Goal: Book appointment/travel/reservation

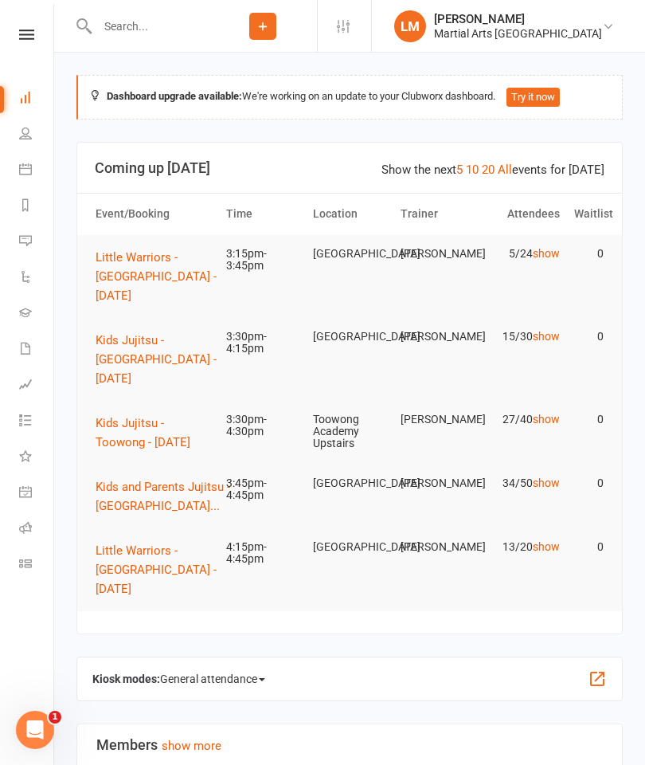
click at [121, 440] on span "Kids Jujitsu - Toowong - [DATE]" at bounding box center [143, 432] width 95 height 33
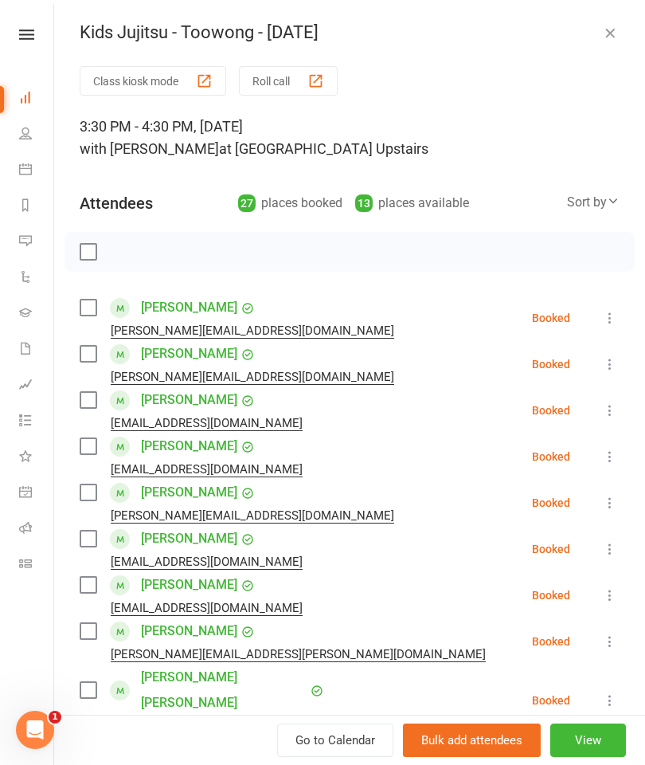
click at [90, 315] on label at bounding box center [88, 308] width 16 height 16
click at [83, 361] on label at bounding box center [88, 354] width 16 height 16
click at [81, 408] on label at bounding box center [88, 400] width 16 height 16
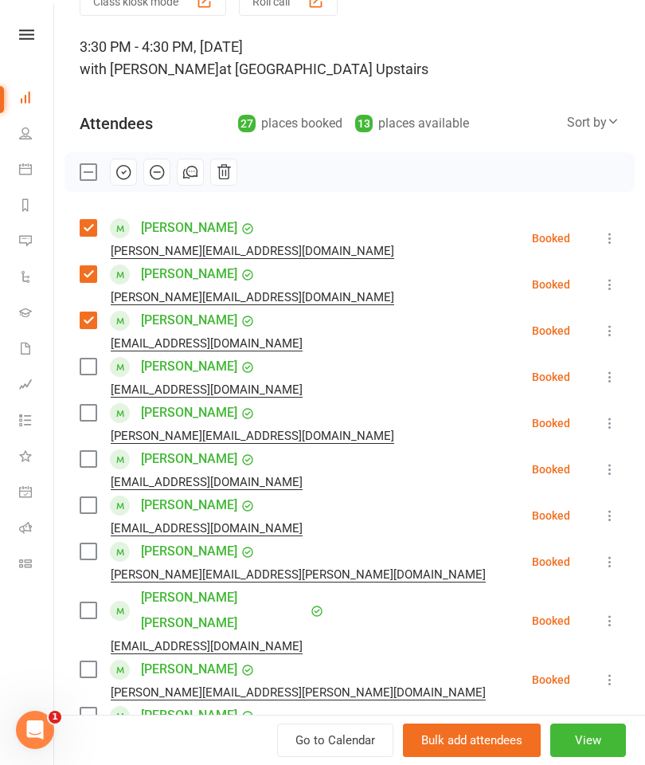
scroll to position [88, 0]
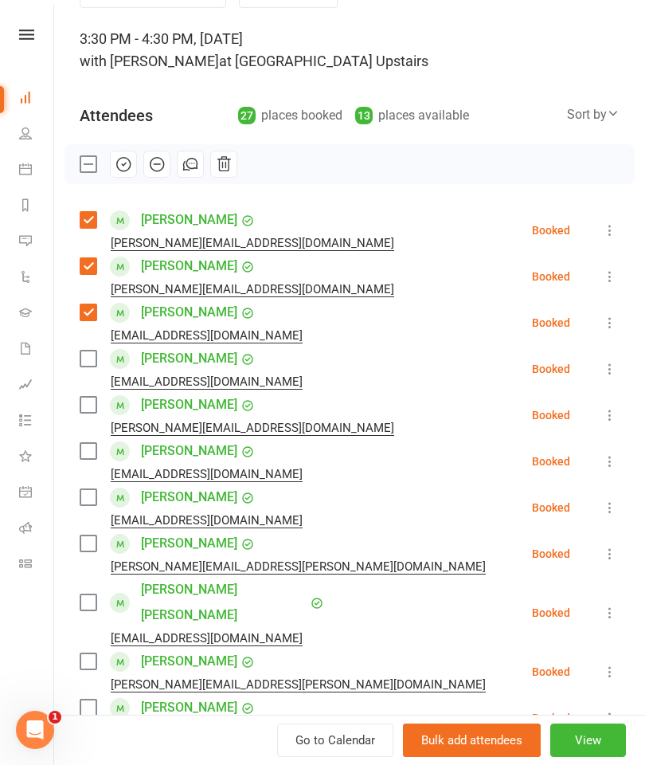
click at [87, 366] on label at bounding box center [88, 358] width 16 height 16
click at [96, 412] on label at bounding box center [88, 405] width 16 height 16
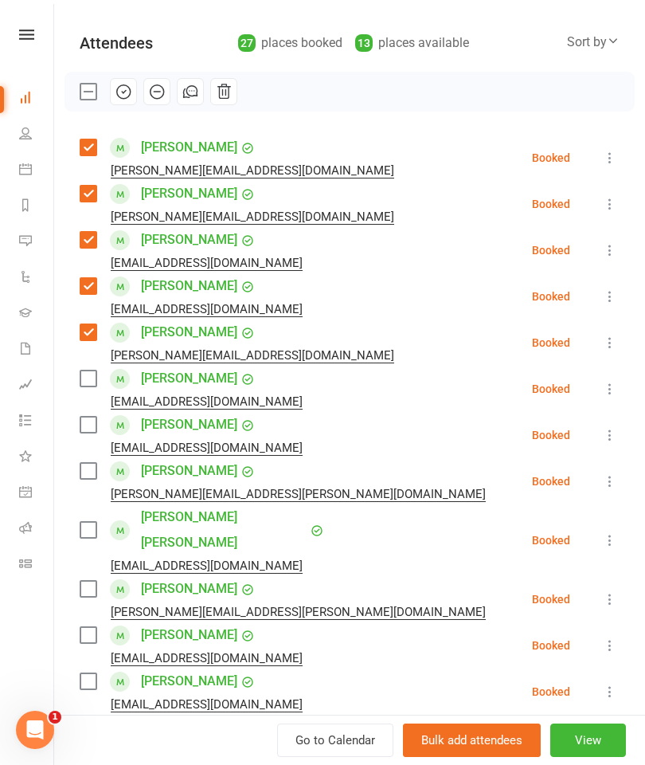
scroll to position [167, 0]
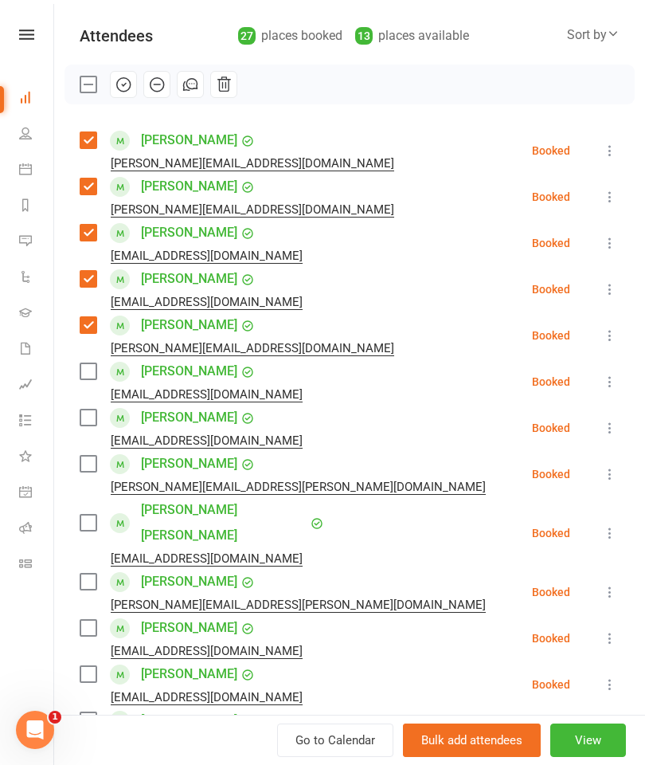
click at [84, 374] on label at bounding box center [88, 371] width 16 height 16
click at [84, 424] on label at bounding box center [88, 417] width 16 height 16
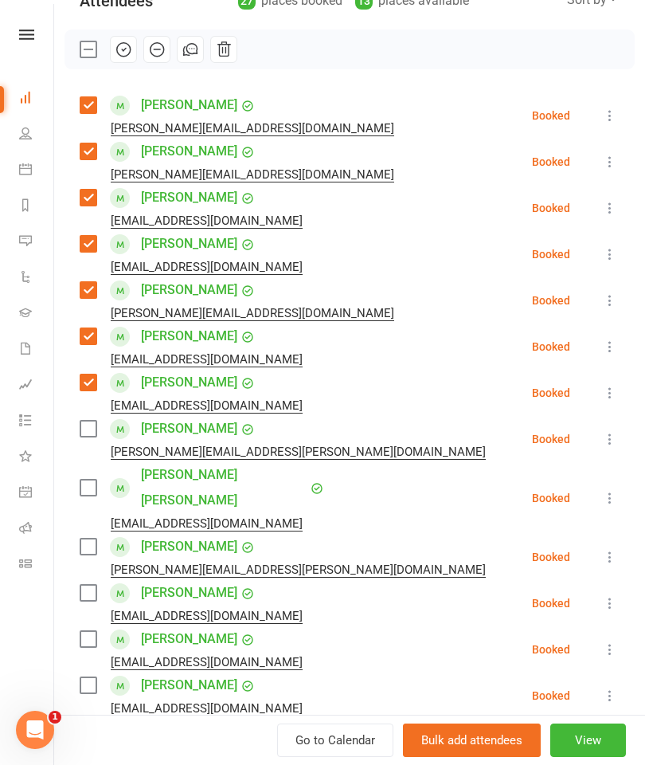
scroll to position [225, 0]
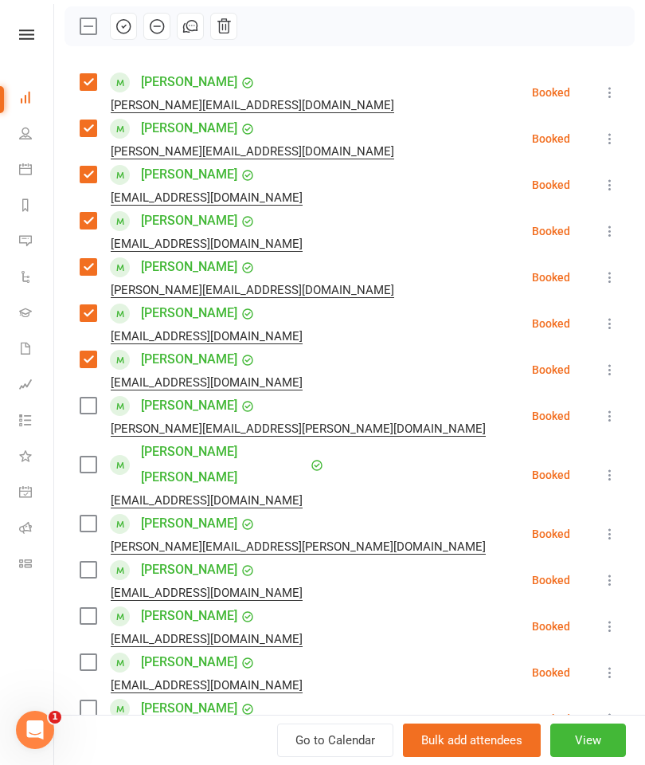
click at [87, 405] on label at bounding box center [88, 405] width 16 height 16
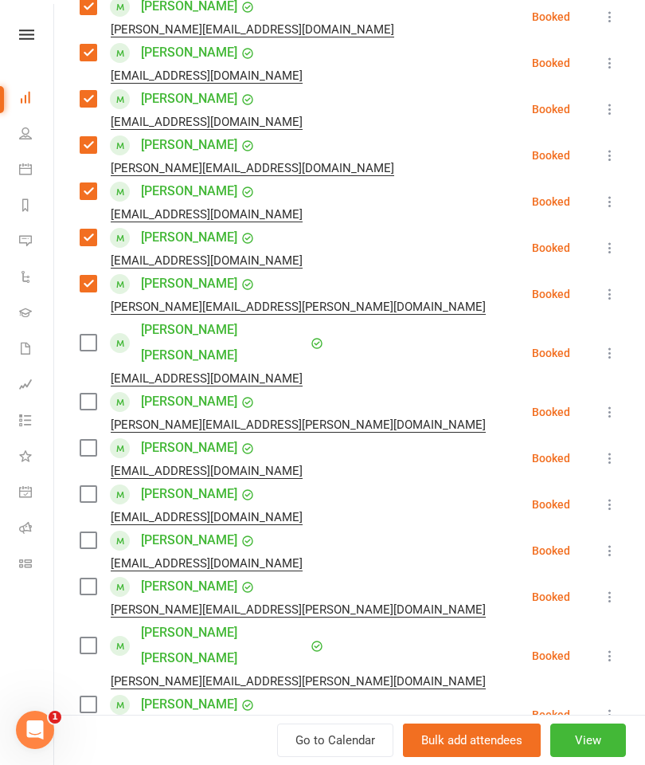
scroll to position [347, 0]
click at [92, 394] on label at bounding box center [88, 402] width 16 height 16
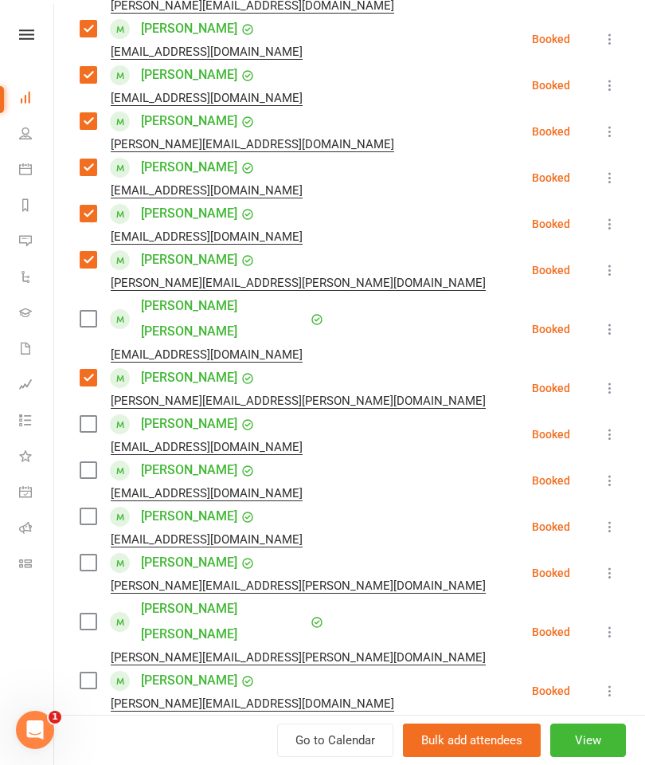
scroll to position [374, 0]
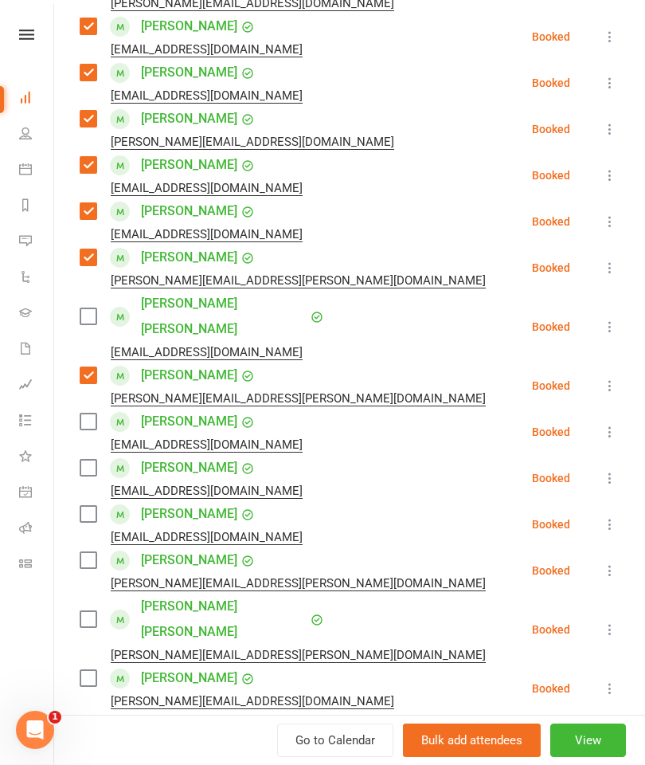
click at [83, 413] on label at bounding box center [88, 421] width 16 height 16
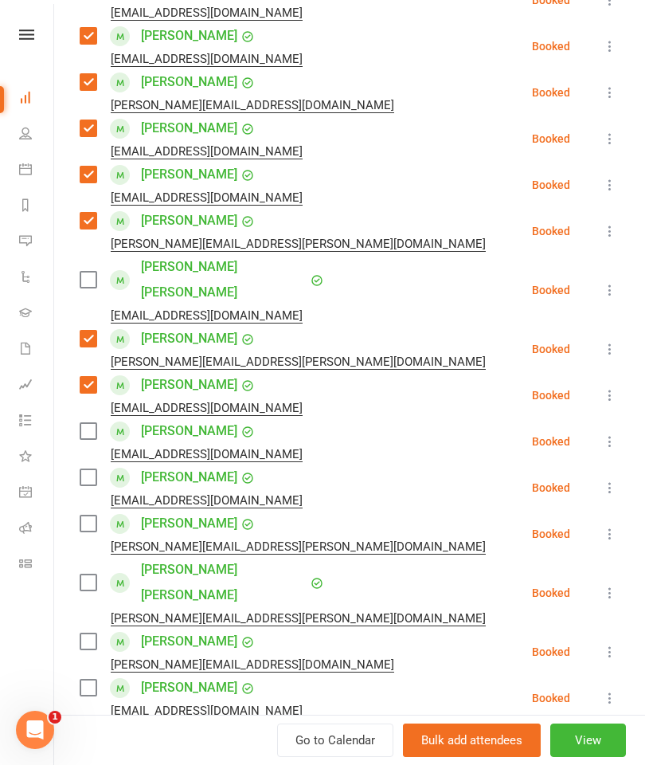
scroll to position [411, 0]
click at [92, 422] on label at bounding box center [88, 430] width 16 height 16
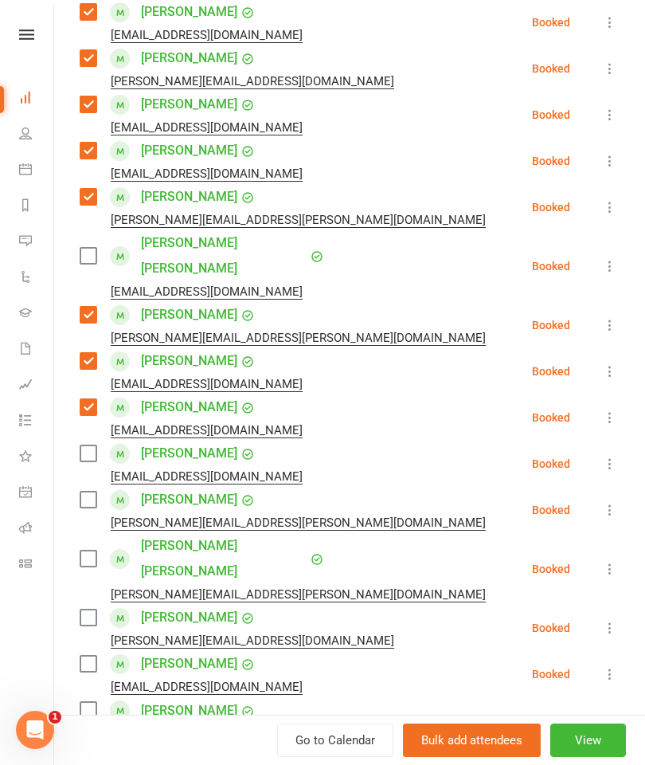
scroll to position [452, 0]
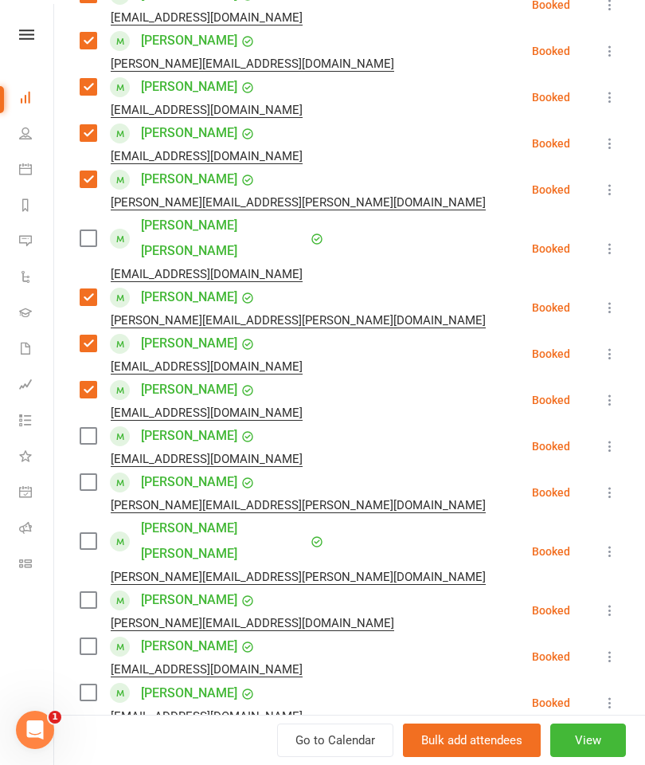
click at [89, 382] on label at bounding box center [88, 390] width 16 height 16
click at [87, 428] on label at bounding box center [88, 436] width 16 height 16
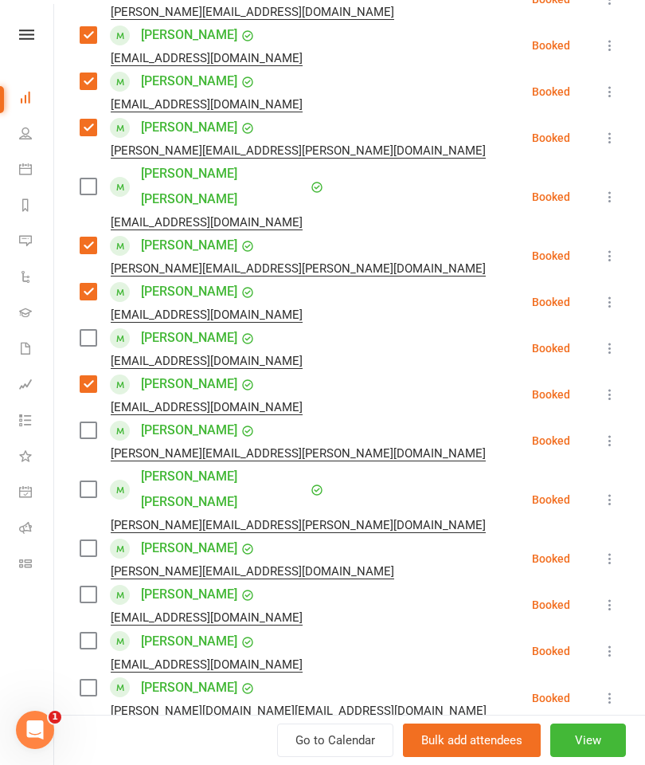
scroll to position [508, 0]
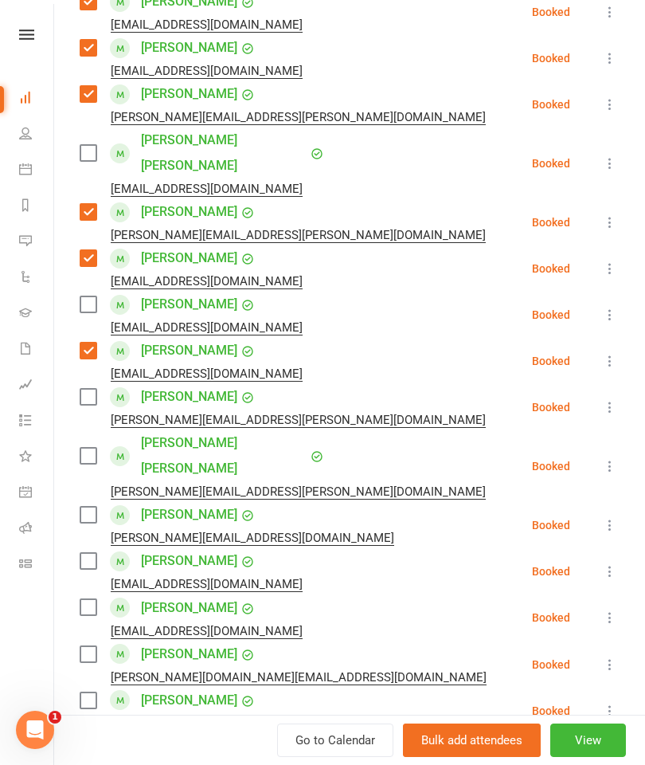
click at [86, 448] on label at bounding box center [88, 456] width 16 height 16
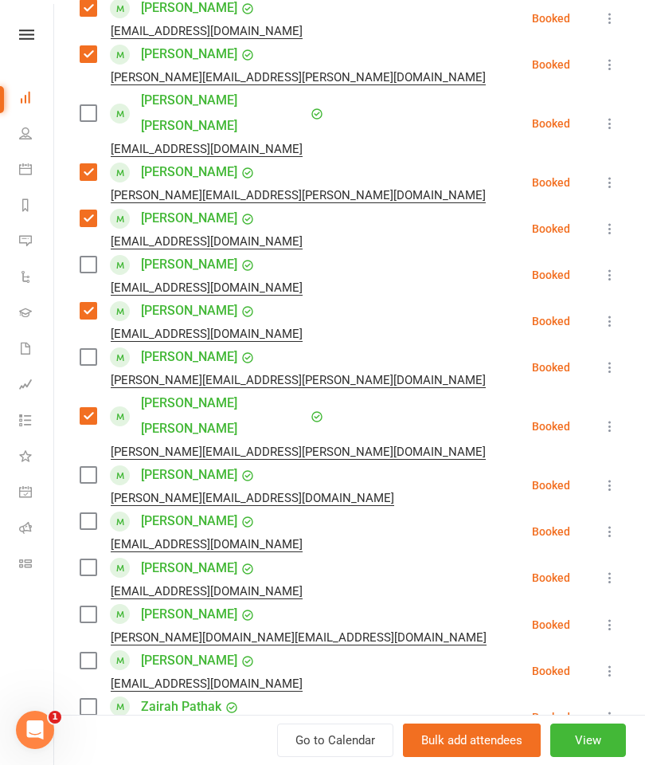
scroll to position [588, 0]
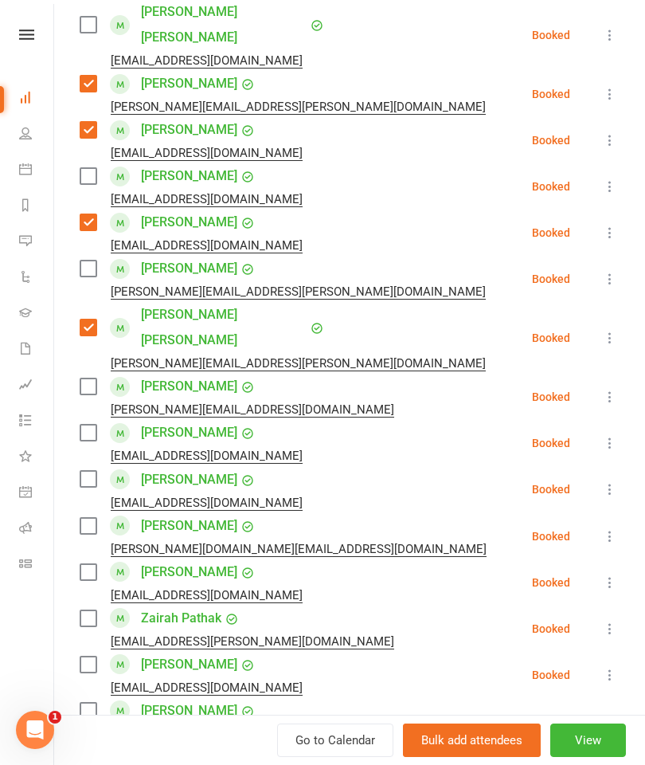
click at [92, 425] on label at bounding box center [88, 433] width 16 height 16
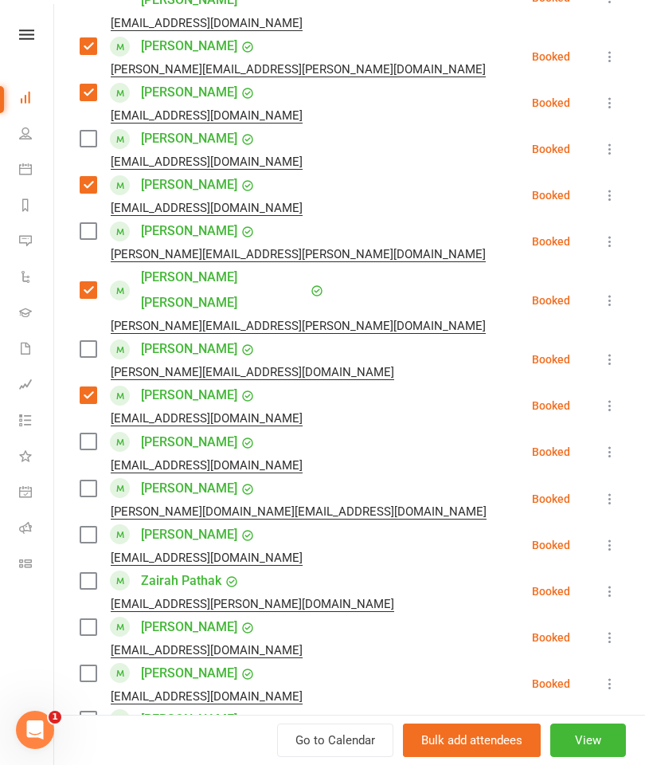
scroll to position [711, 0]
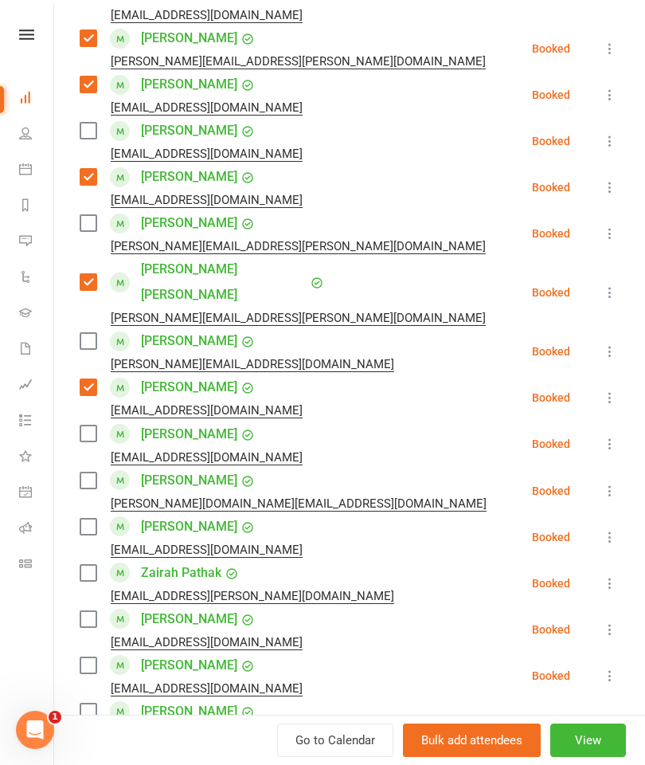
click at [87, 425] on label at bounding box center [88, 433] width 16 height 16
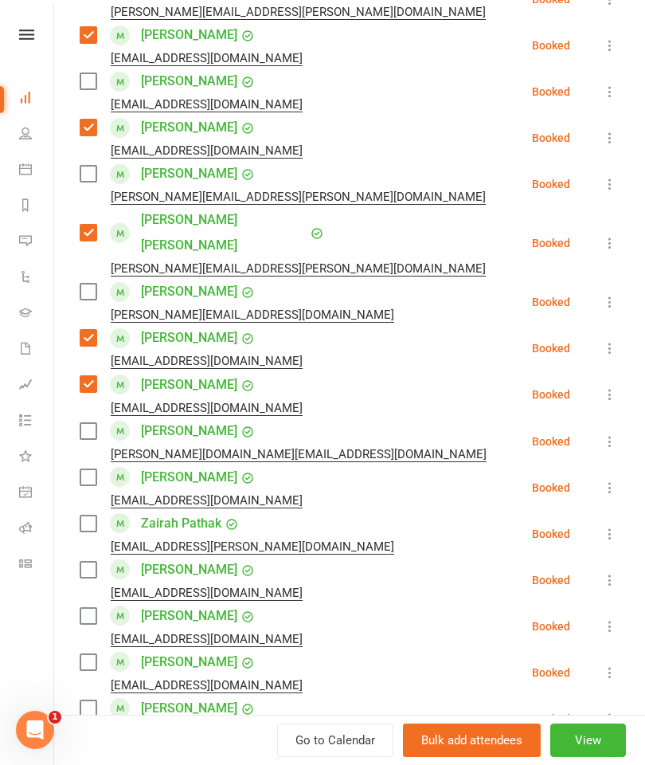
scroll to position [777, 0]
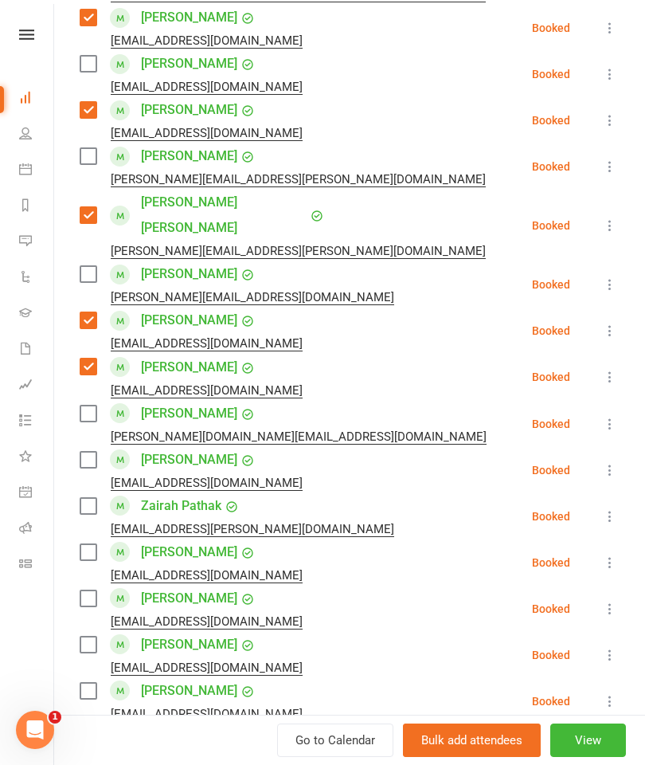
click at [89, 452] on label at bounding box center [88, 460] width 16 height 16
click at [84, 498] on label at bounding box center [88, 506] width 16 height 16
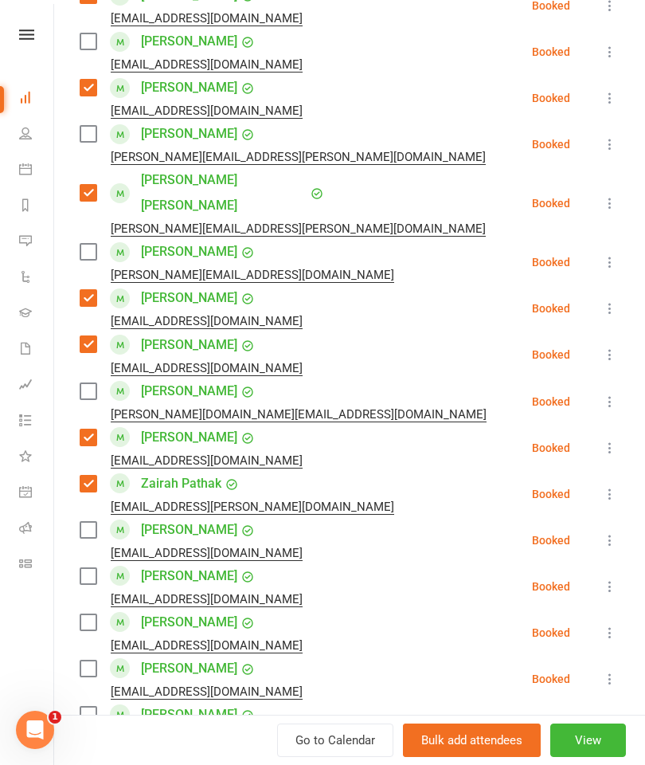
scroll to position [814, 0]
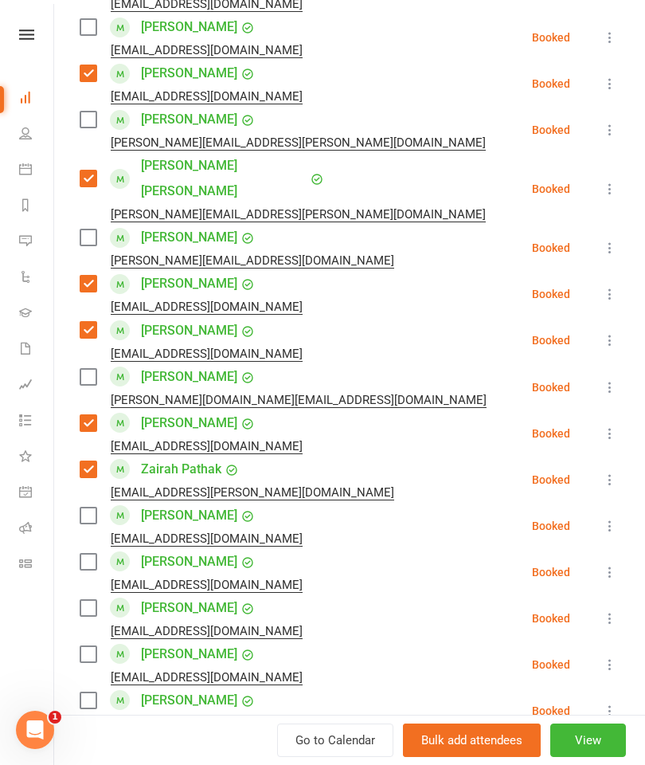
click at [80, 507] on label at bounding box center [88, 515] width 16 height 16
click at [88, 554] on label at bounding box center [88, 562] width 16 height 16
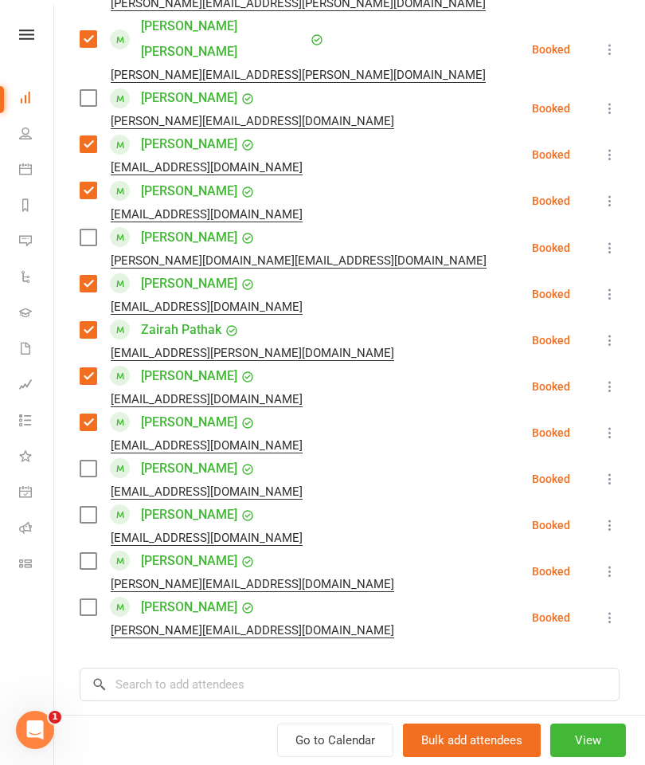
scroll to position [952, 0]
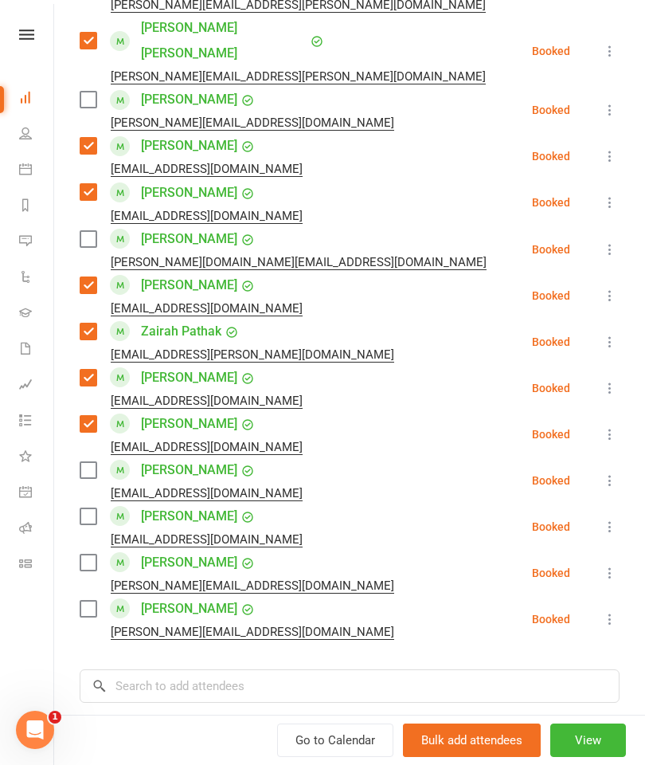
click at [80, 462] on label at bounding box center [88, 470] width 16 height 16
click at [84, 529] on div "[EMAIL_ADDRESS][DOMAIN_NAME]" at bounding box center [194, 539] width 229 height 21
click at [77, 475] on div "Class kiosk mode Roll call 3:30 PM - 4:30 PM, [DATE] with [PERSON_NAME] at [GEO…" at bounding box center [349, 21] width 591 height 1814
click at [90, 508] on label at bounding box center [88, 516] width 16 height 16
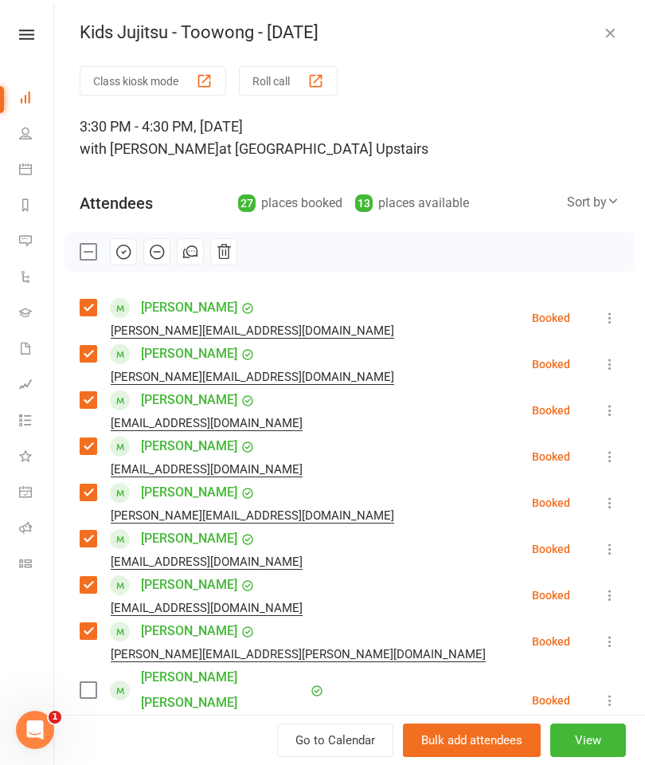
scroll to position [0, 0]
click at [123, 262] on button "button" at bounding box center [123, 251] width 27 height 27
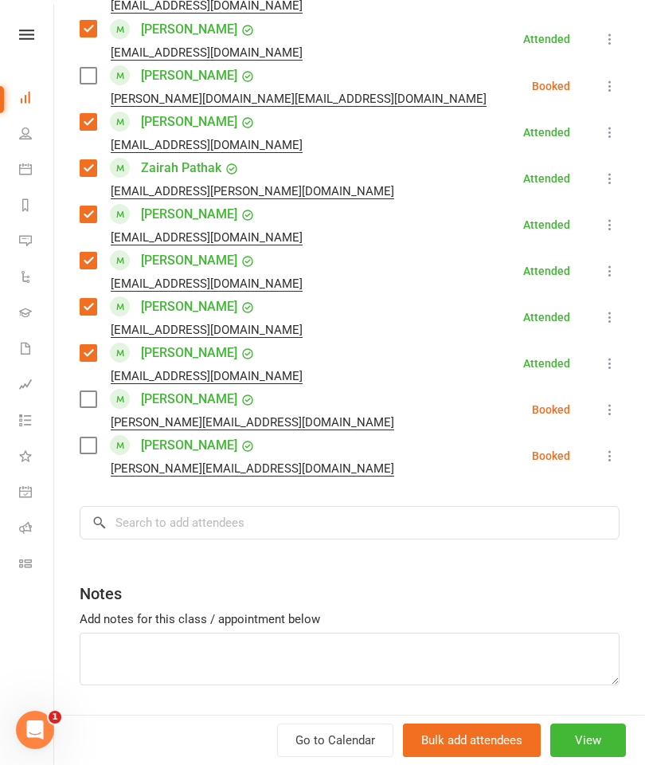
scroll to position [1114, 0]
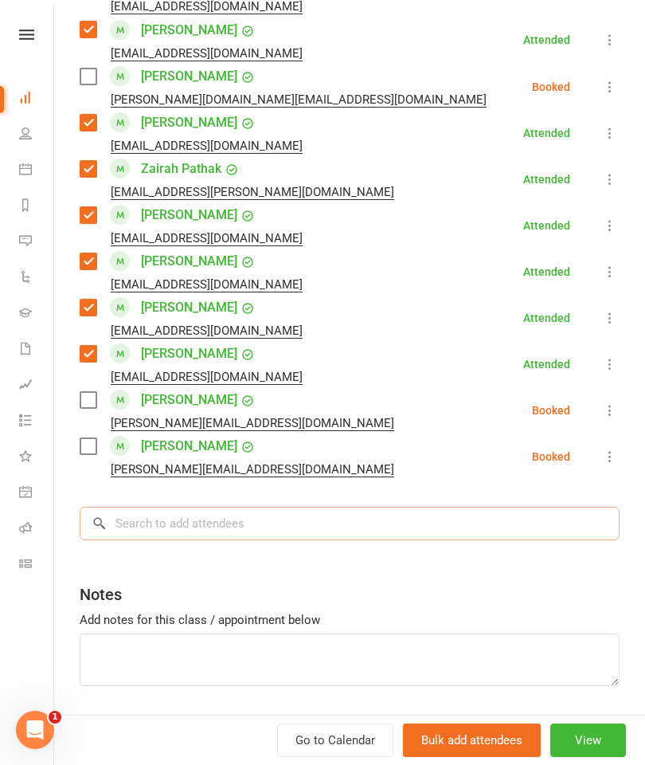
click at [487, 507] on input "search" at bounding box center [350, 523] width 540 height 33
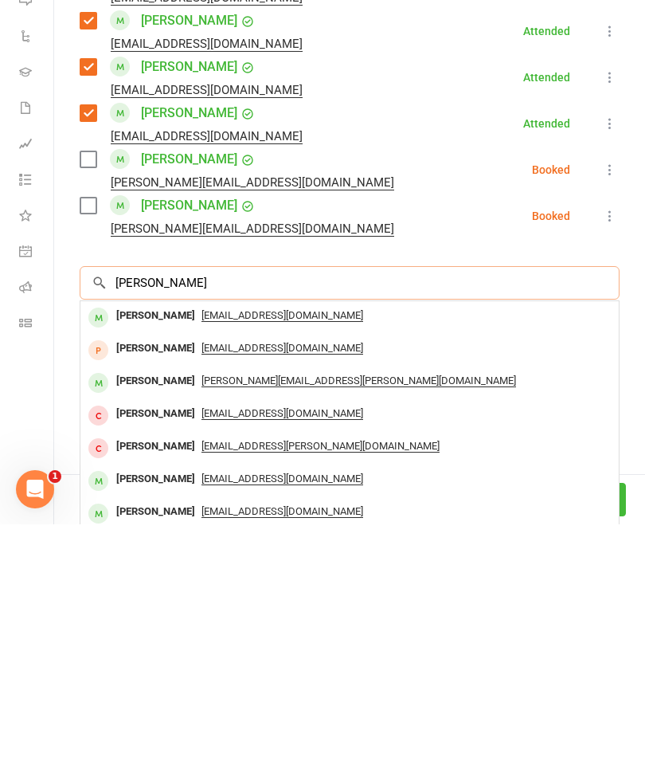
scroll to position [0, 0]
type input "[PERSON_NAME]"
click at [147, 545] on div "[PERSON_NAME]" at bounding box center [156, 556] width 92 height 23
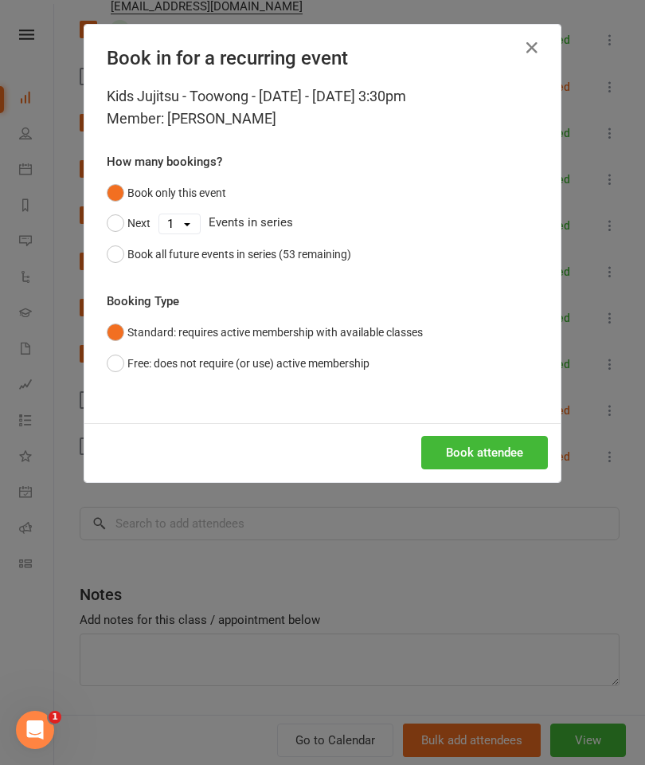
click at [518, 460] on button "Book attendee" at bounding box center [484, 452] width 127 height 33
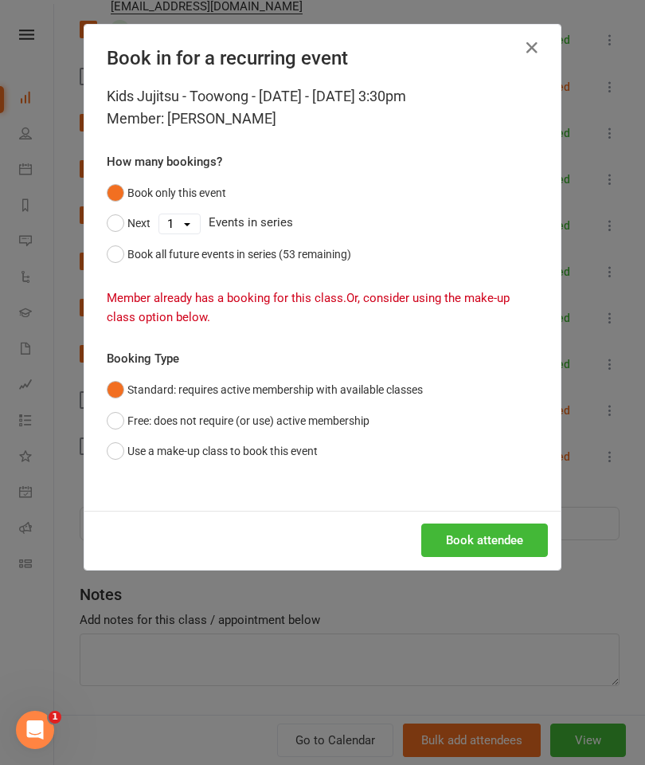
click at [230, 442] on button "Use a make-up class to book this event" at bounding box center [212, 451] width 211 height 30
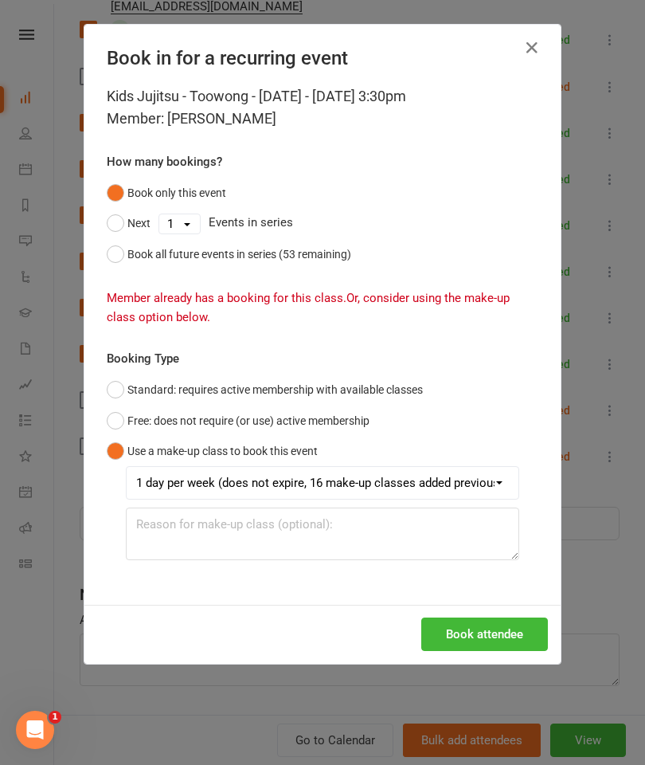
click at [493, 617] on button "Book attendee" at bounding box center [484, 633] width 127 height 33
click at [120, 415] on button "Free: does not require (or use) active membership" at bounding box center [238, 420] width 263 height 30
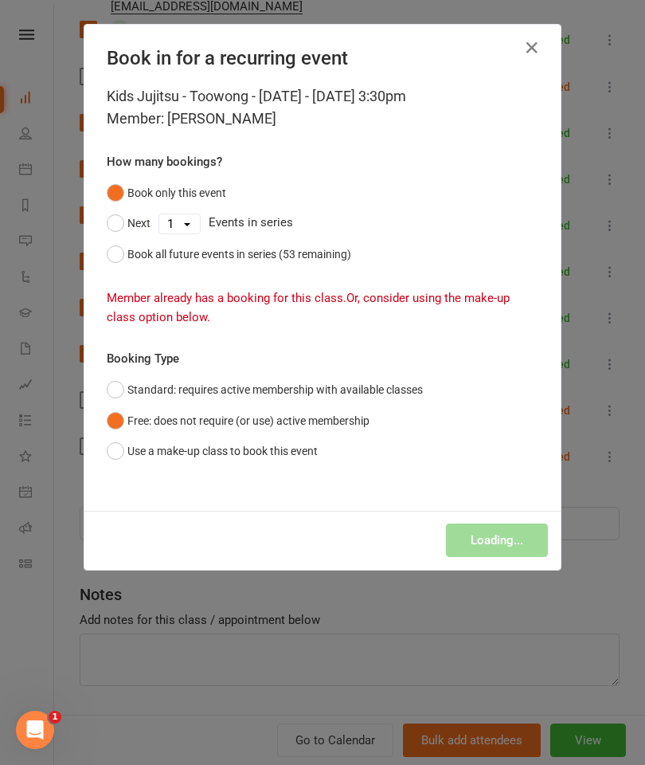
click at [135, 438] on button "Use a make-up class to book this event" at bounding box center [212, 451] width 211 height 30
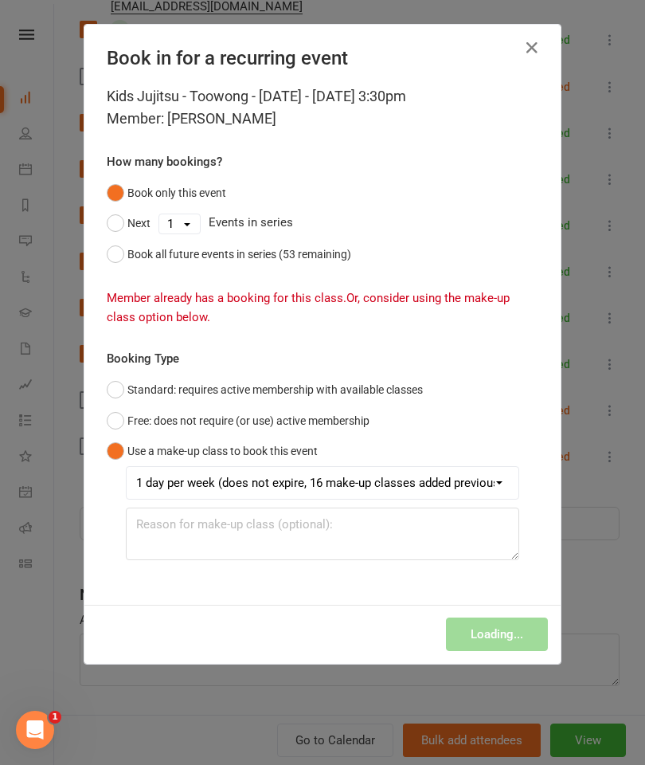
click at [522, 59] on button "button" at bounding box center [531, 47] width 25 height 25
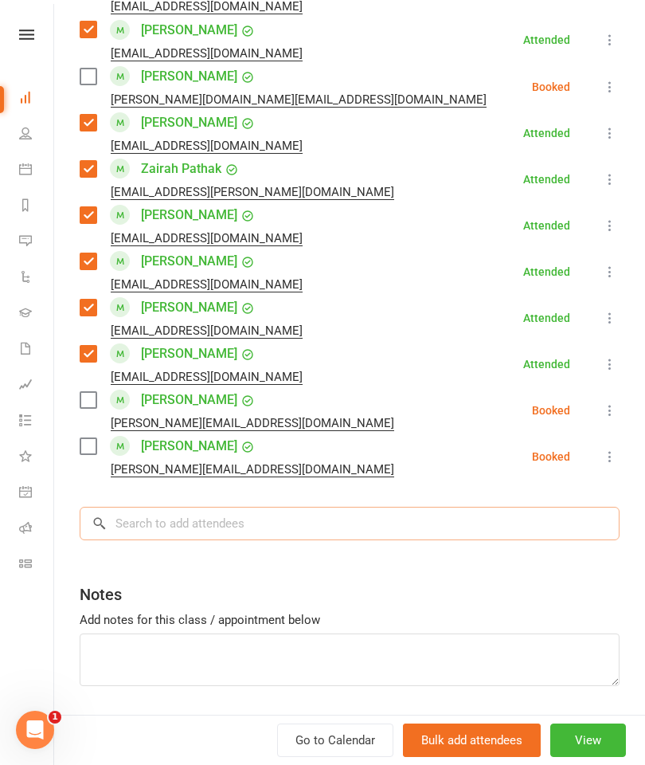
click at [531, 507] on input "search" at bounding box center [350, 523] width 540 height 33
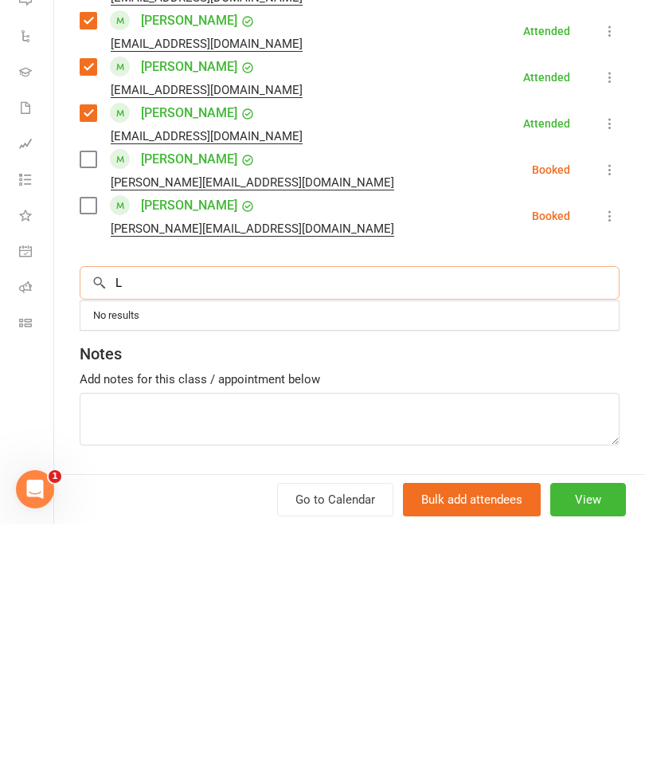
type input "L"
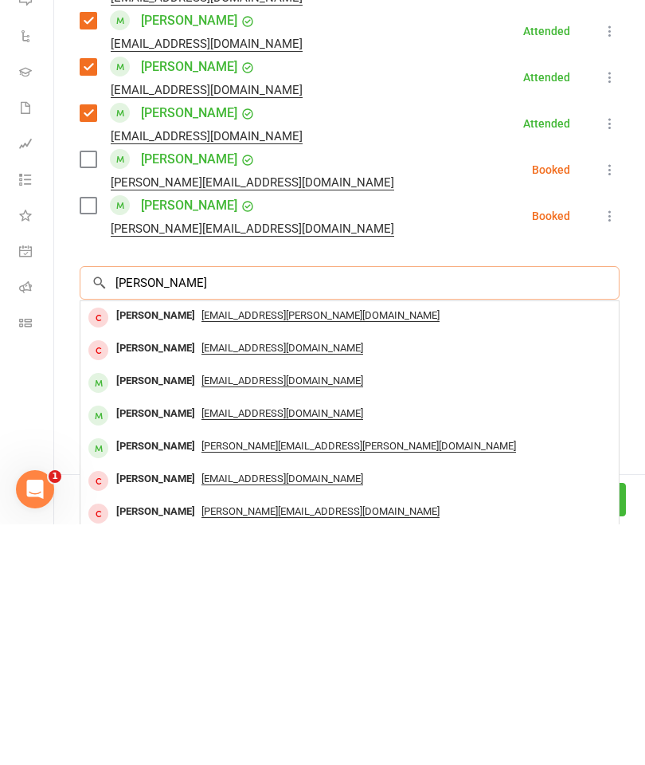
type input "[PERSON_NAME]"
click at [163, 643] on div "[PERSON_NAME]" at bounding box center [156, 654] width 92 height 23
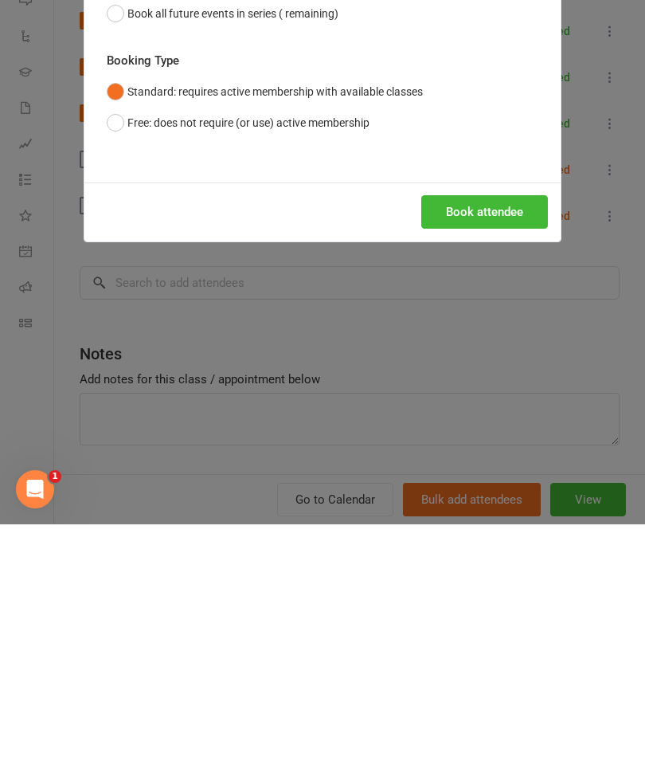
scroll to position [481, 0]
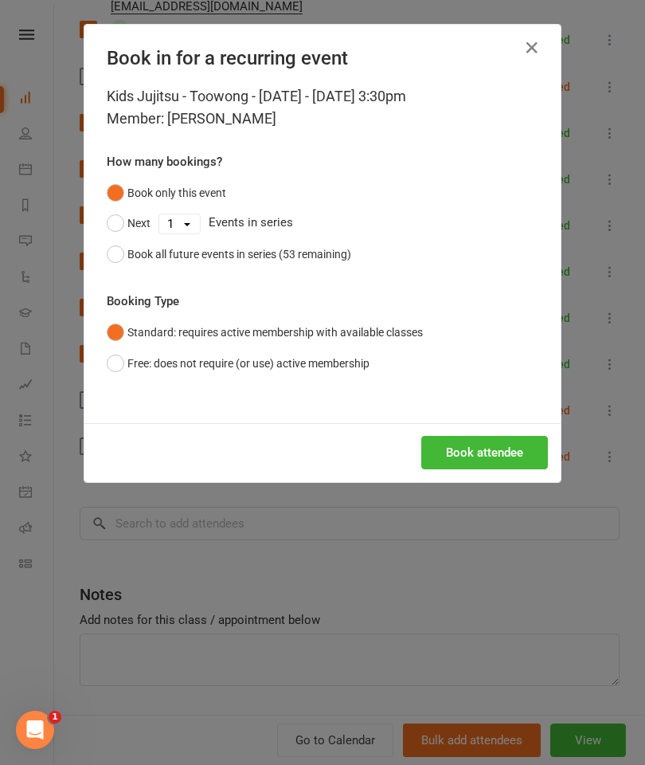
click at [506, 437] on button "Book attendee" at bounding box center [484, 452] width 127 height 33
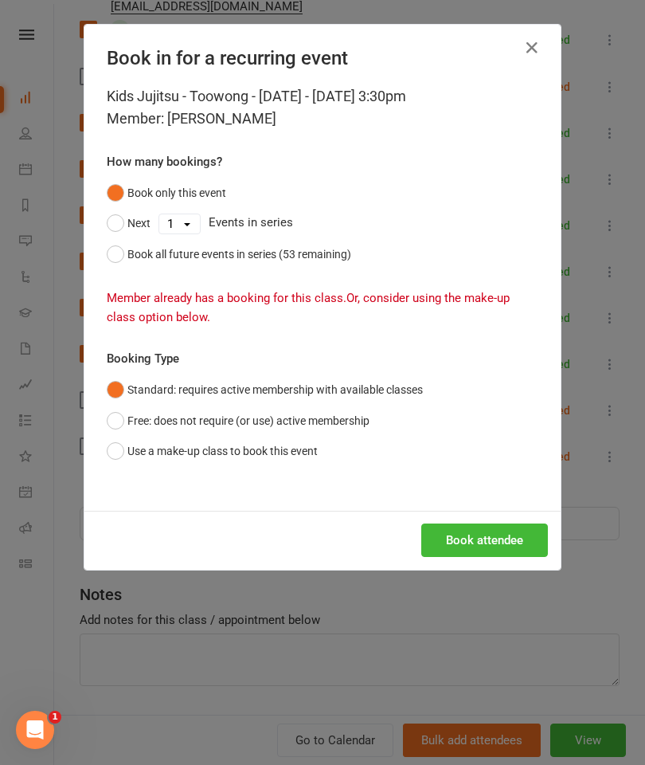
click at [147, 450] on button "Use a make-up class to book this event" at bounding box center [212, 451] width 211 height 30
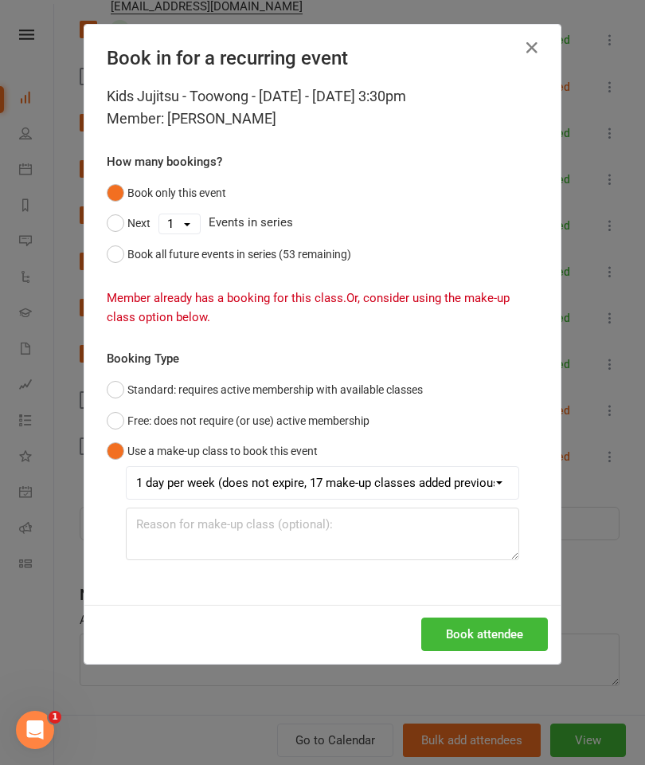
click at [491, 648] on button "Book attendee" at bounding box center [484, 633] width 127 height 33
click at [556, 39] on div "Book in for a recurring event" at bounding box center [322, 55] width 476 height 61
click at [529, 45] on icon "button" at bounding box center [532, 47] width 19 height 19
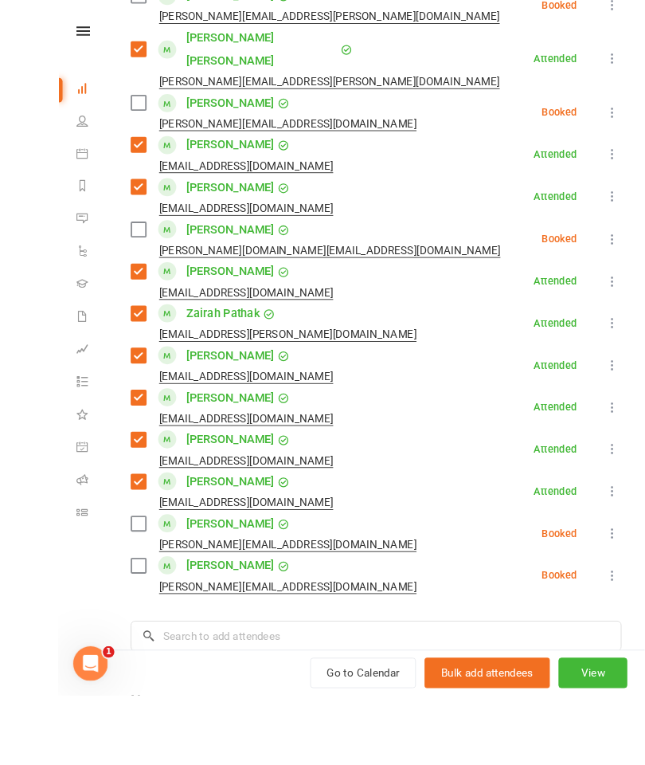
scroll to position [845, 0]
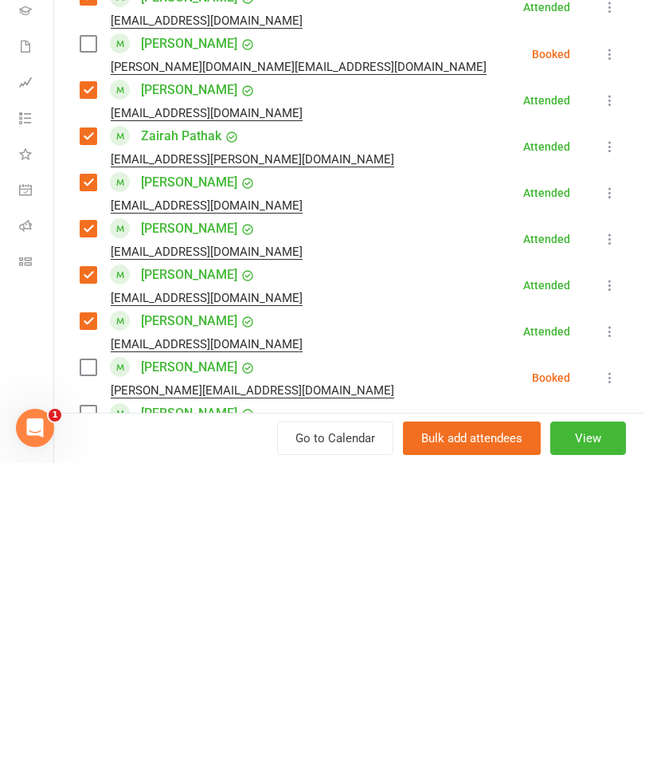
type input "[PERSON_NAME]"
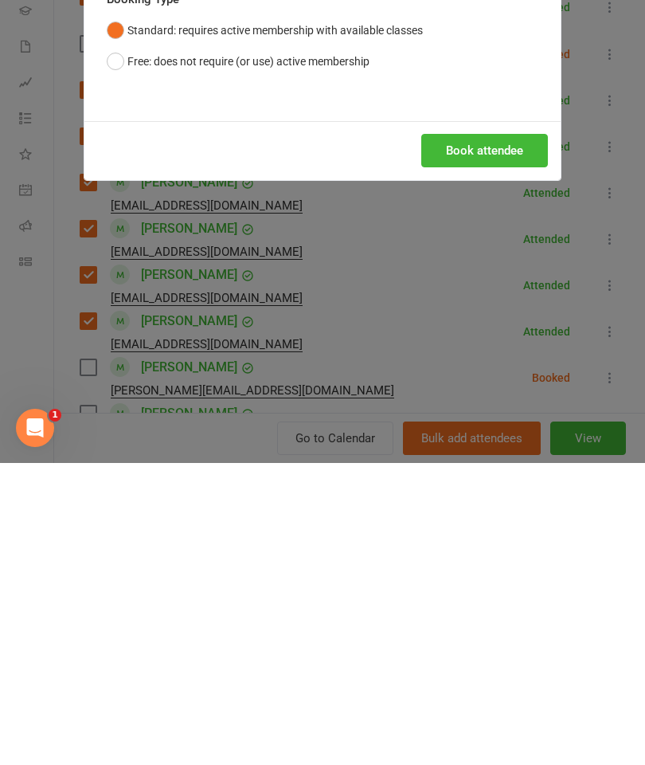
scroll to position [584, 0]
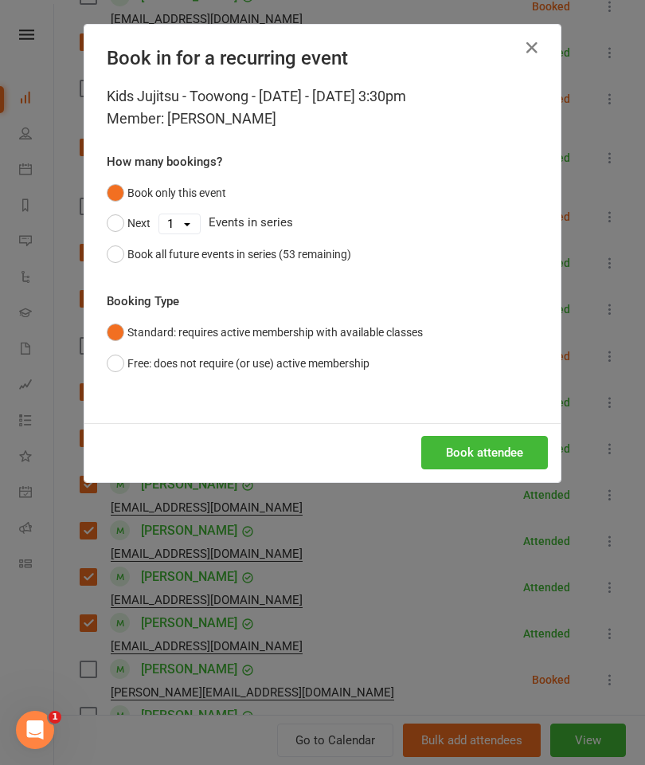
click at [527, 448] on button "Book attendee" at bounding box center [484, 452] width 127 height 33
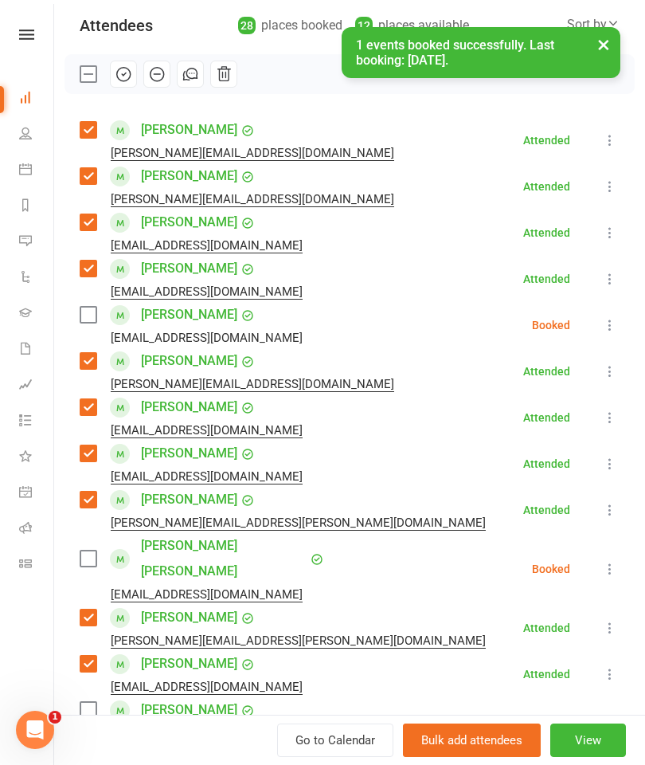
scroll to position [146, 0]
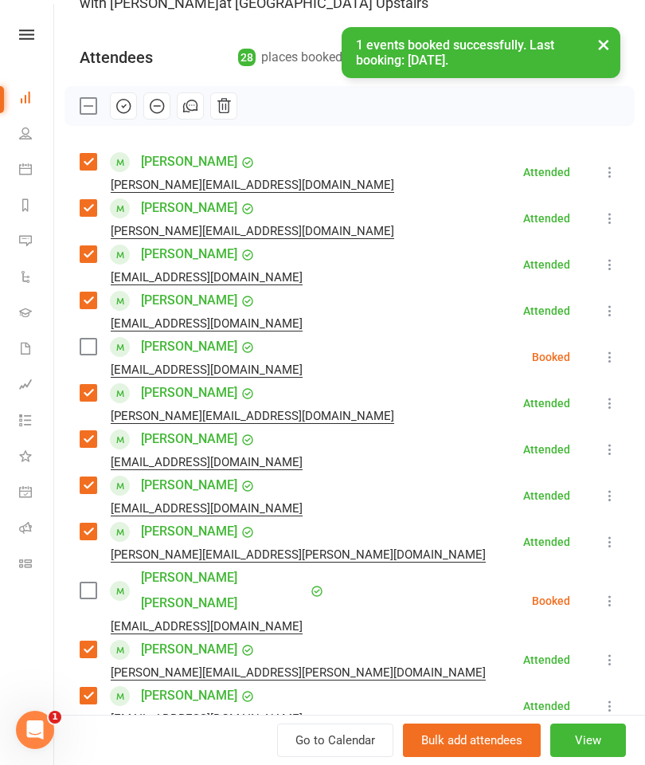
click at [96, 353] on label at bounding box center [88, 347] width 16 height 16
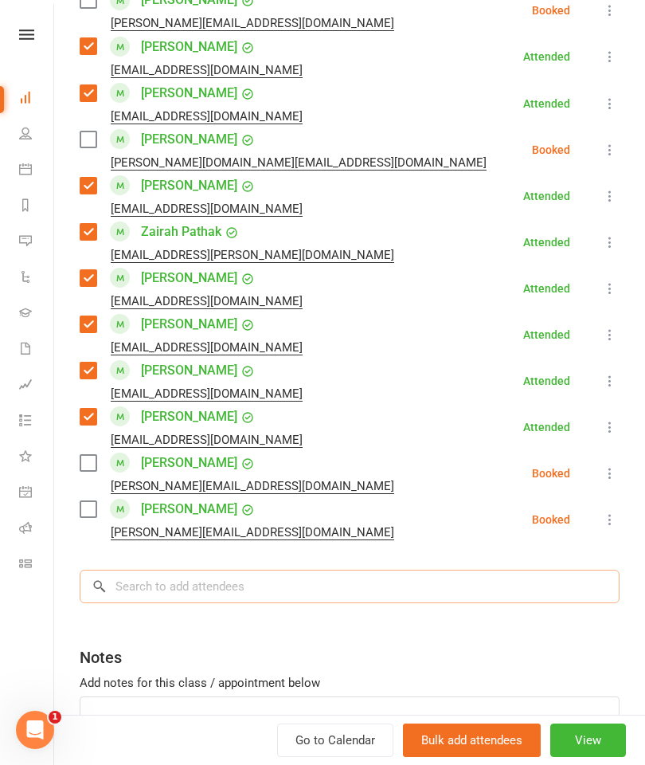
click at [525, 570] on input "search" at bounding box center [350, 586] width 540 height 33
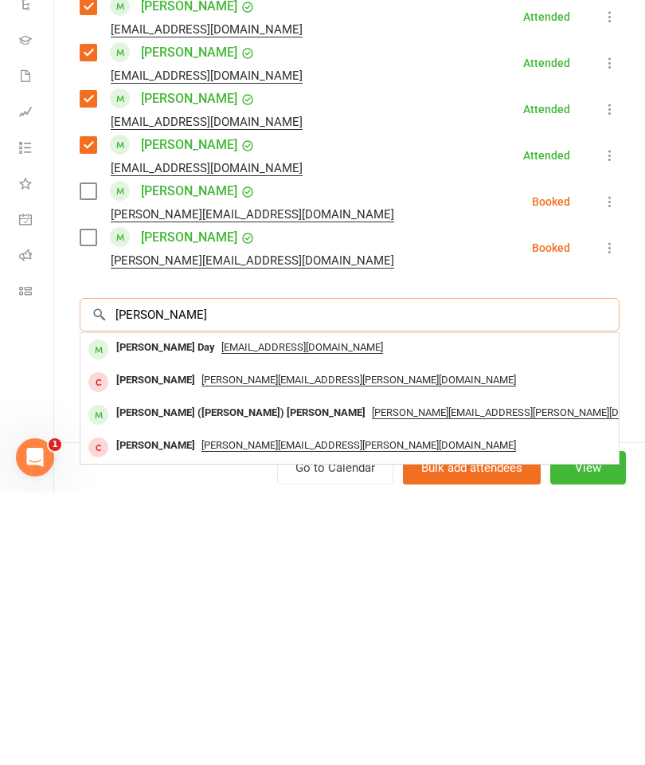
click at [160, 570] on input "[PERSON_NAME]" at bounding box center [350, 586] width 540 height 33
type input "[PERSON_NAME]"
click at [136, 609] on div "[PERSON_NAME] Day" at bounding box center [166, 620] width 112 height 23
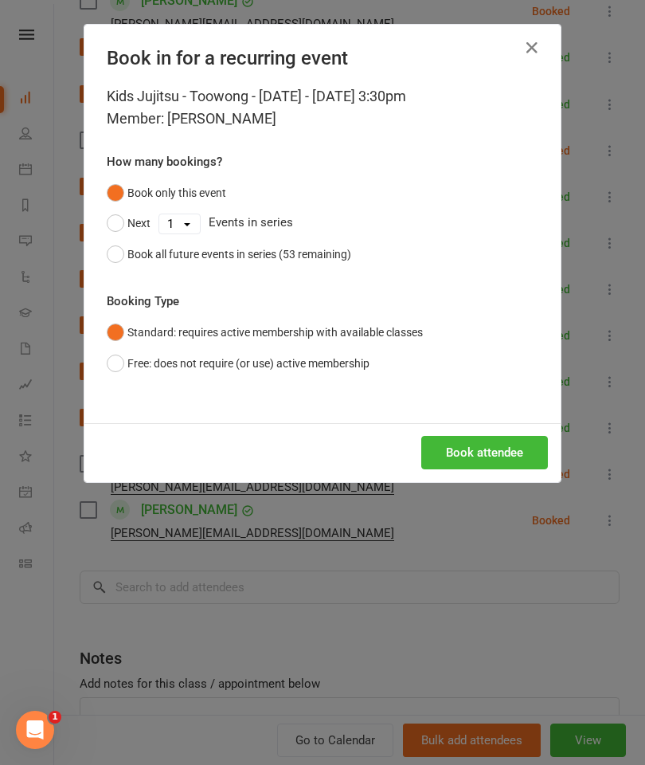
click at [508, 436] on button "Book attendee" at bounding box center [484, 452] width 127 height 33
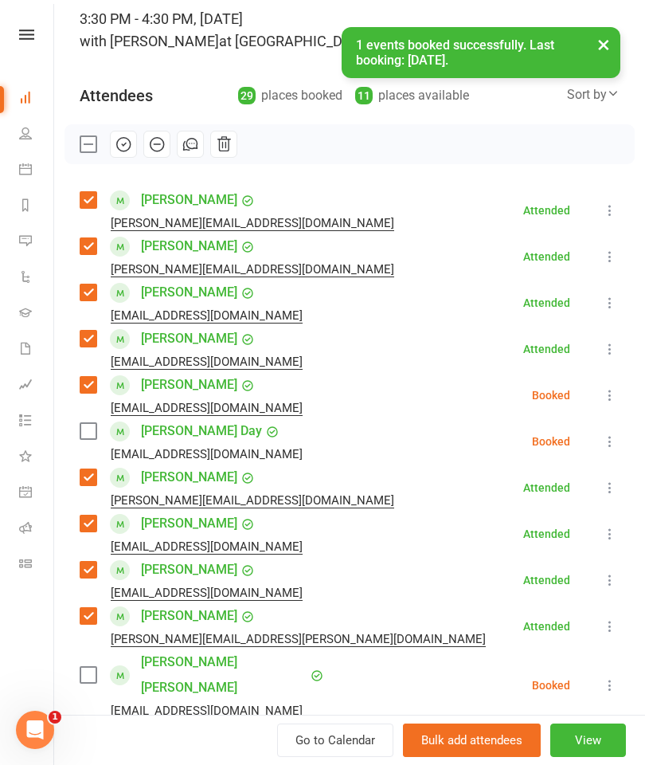
scroll to position [84, 0]
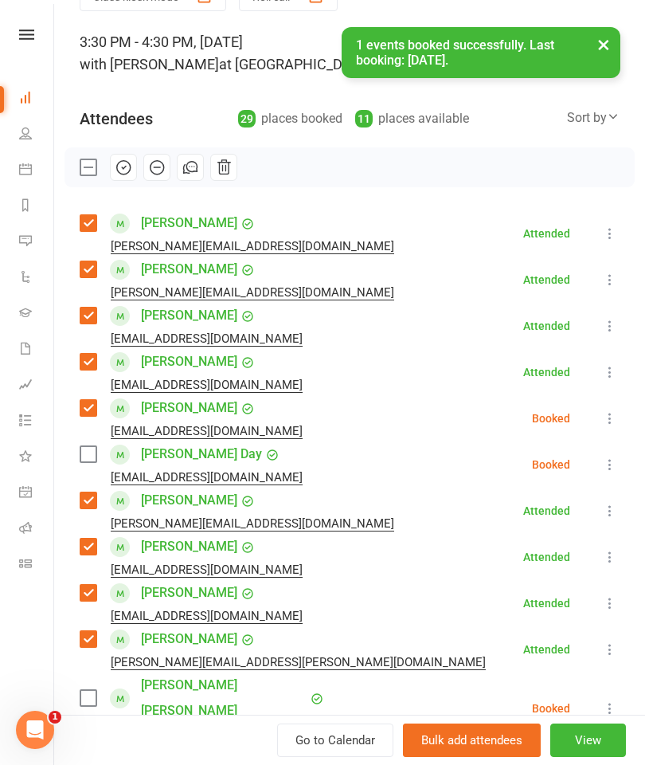
click at [96, 448] on label at bounding box center [88, 454] width 16 height 16
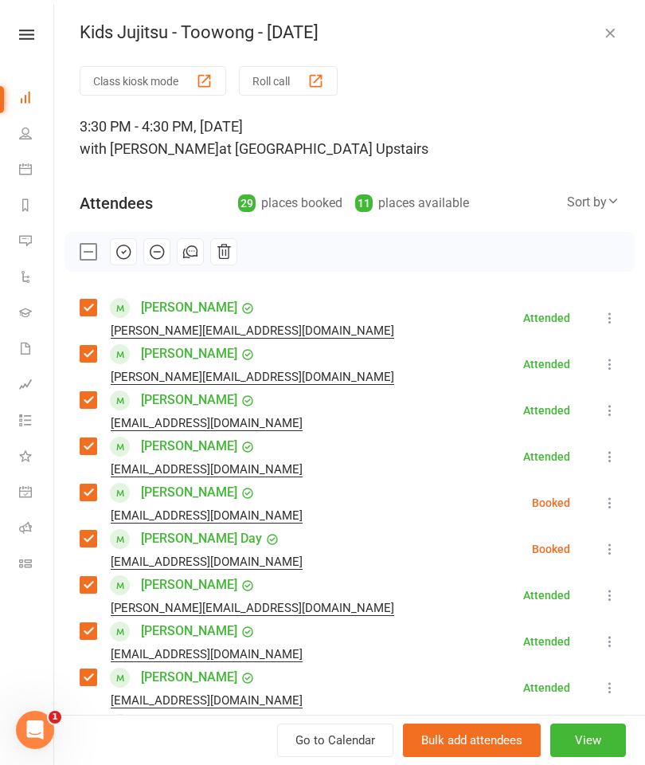
scroll to position [0, 0]
click at [122, 253] on icon "button" at bounding box center [124, 252] width 18 height 18
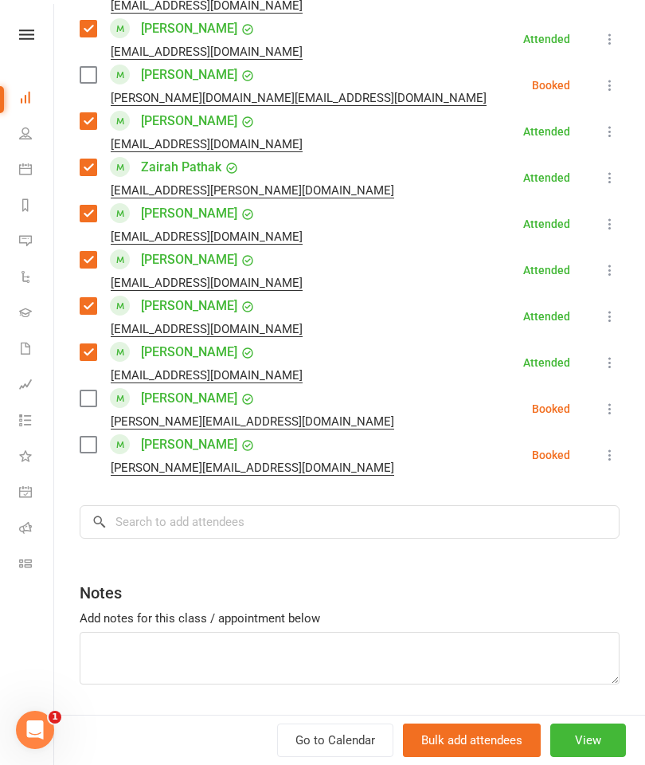
scroll to position [1207, 0]
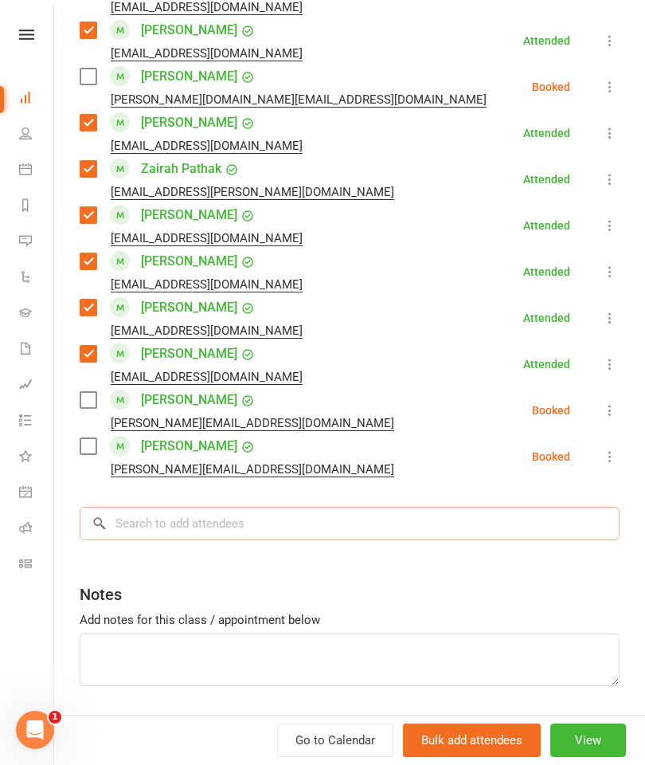
click at [534, 507] on input "search" at bounding box center [350, 523] width 540 height 33
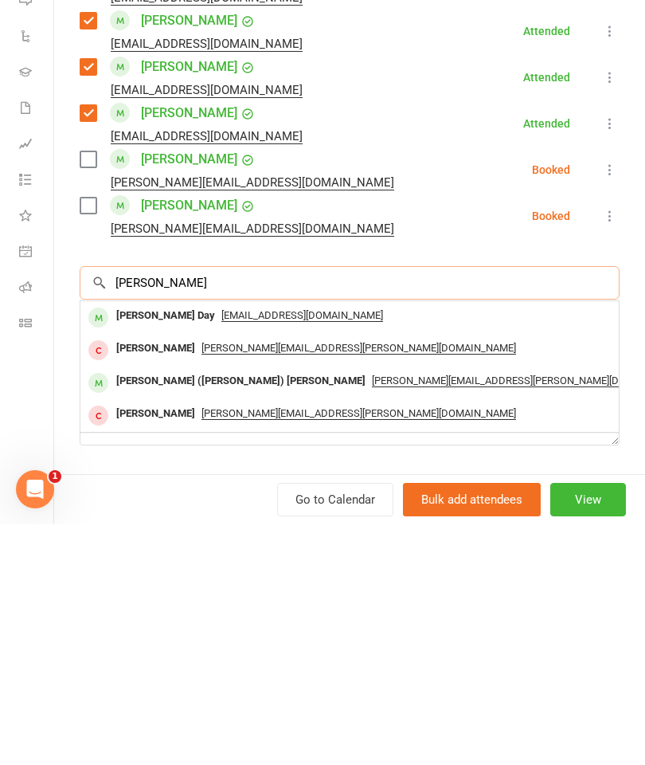
type input "[PERSON_NAME]"
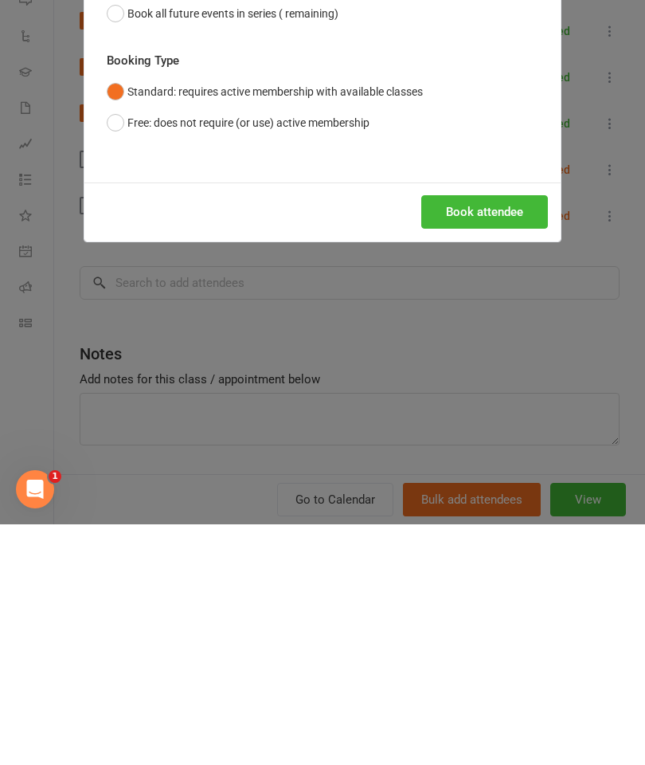
scroll to position [1161, 0]
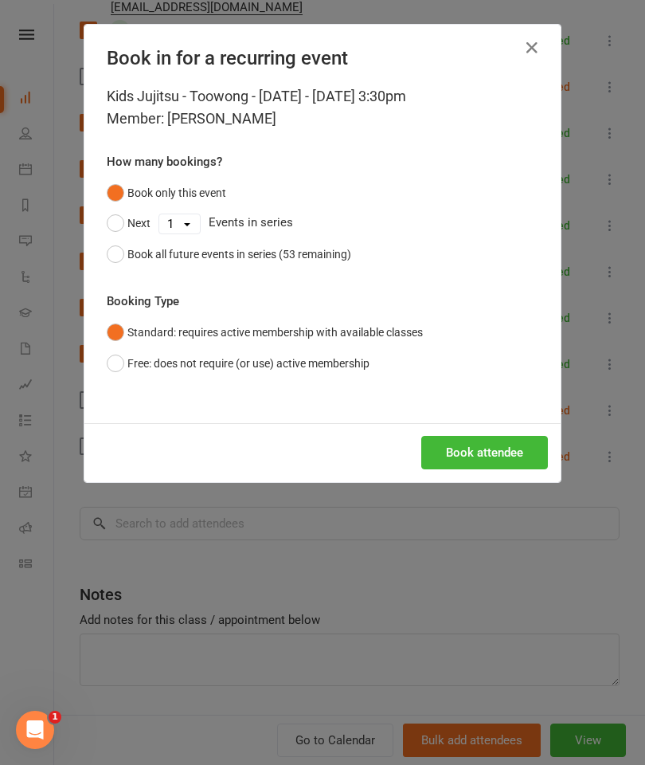
click at [538, 49] on icon "button" at bounding box center [532, 47] width 19 height 19
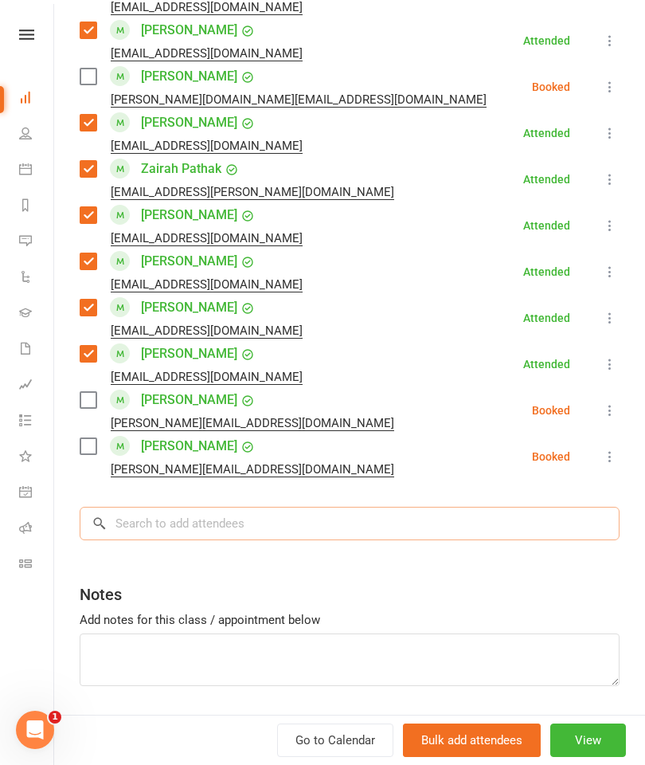
click at [527, 507] on input "search" at bounding box center [350, 523] width 540 height 33
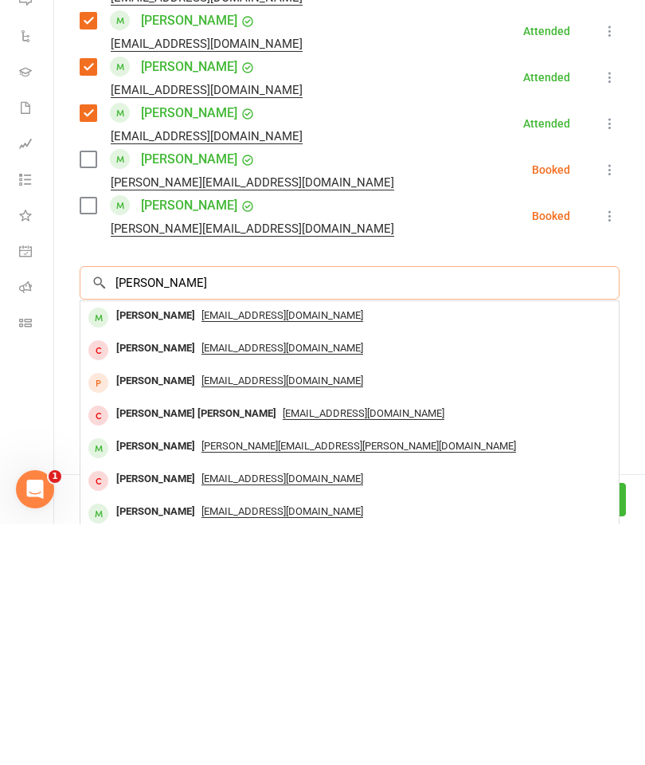
type input "[PERSON_NAME]"
click at [148, 545] on div "[PERSON_NAME]" at bounding box center [156, 556] width 92 height 23
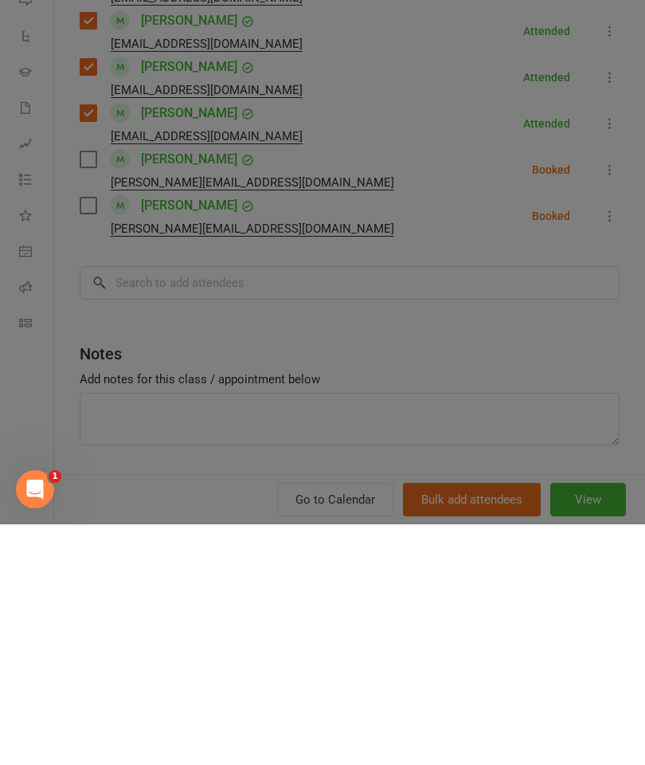
scroll to position [1401, 0]
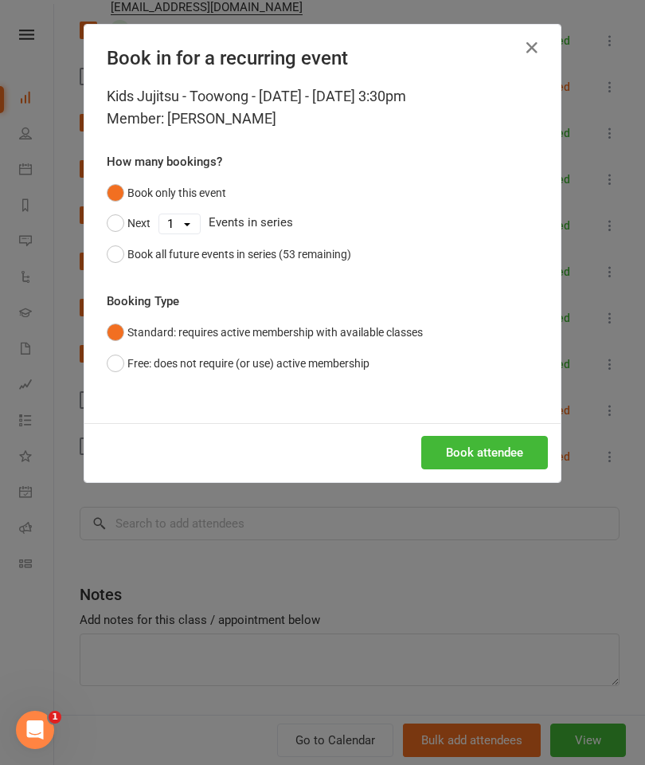
click at [516, 456] on button "Book attendee" at bounding box center [484, 452] width 127 height 33
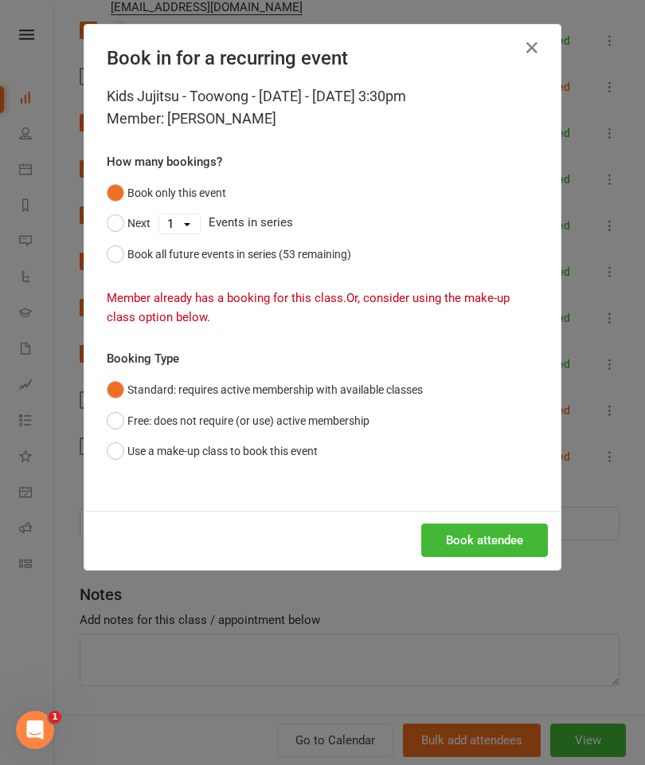
click at [245, 462] on button "Use a make-up class to book this event" at bounding box center [212, 451] width 211 height 30
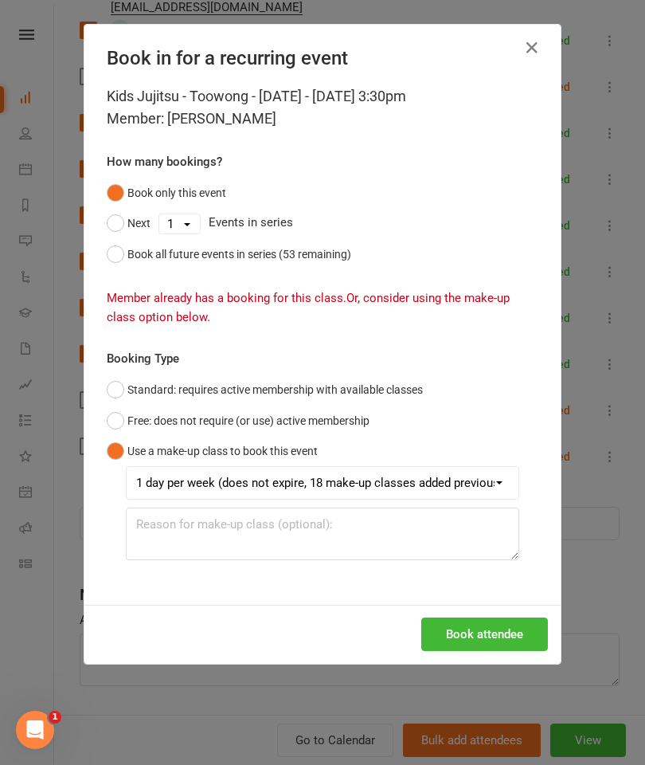
click at [511, 622] on button "Book attendee" at bounding box center [484, 633] width 127 height 33
click at [130, 255] on div "Book all future events in series (53 remaining)" at bounding box center [239, 254] width 224 height 18
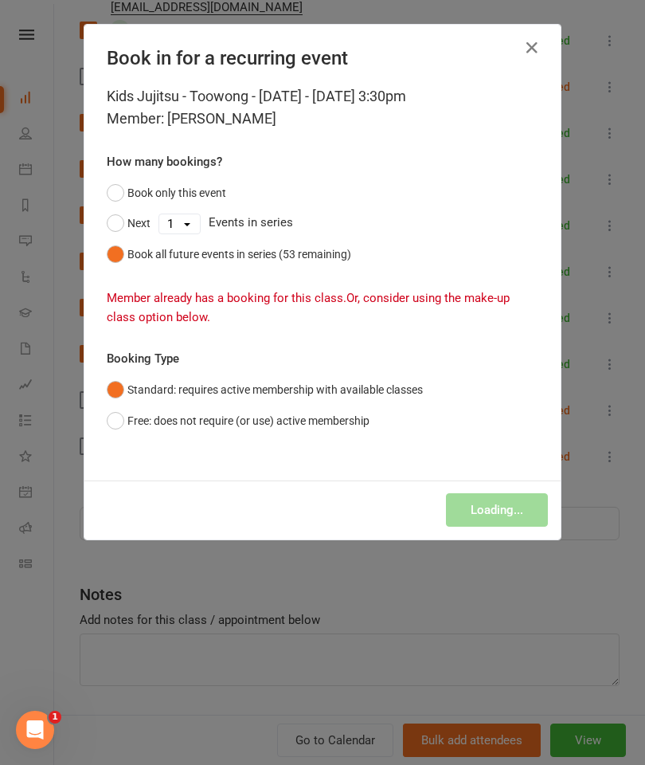
click at [523, 53] on icon "button" at bounding box center [532, 47] width 19 height 19
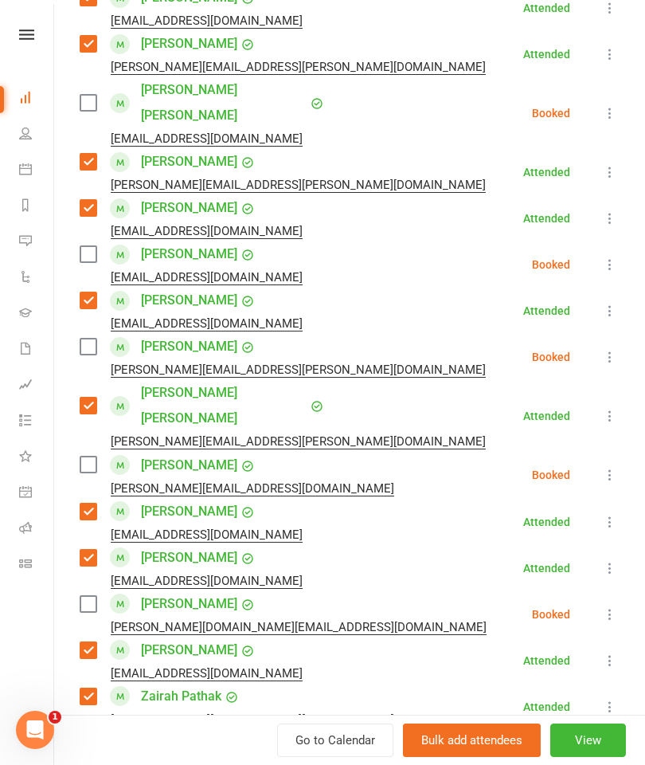
scroll to position [754, 0]
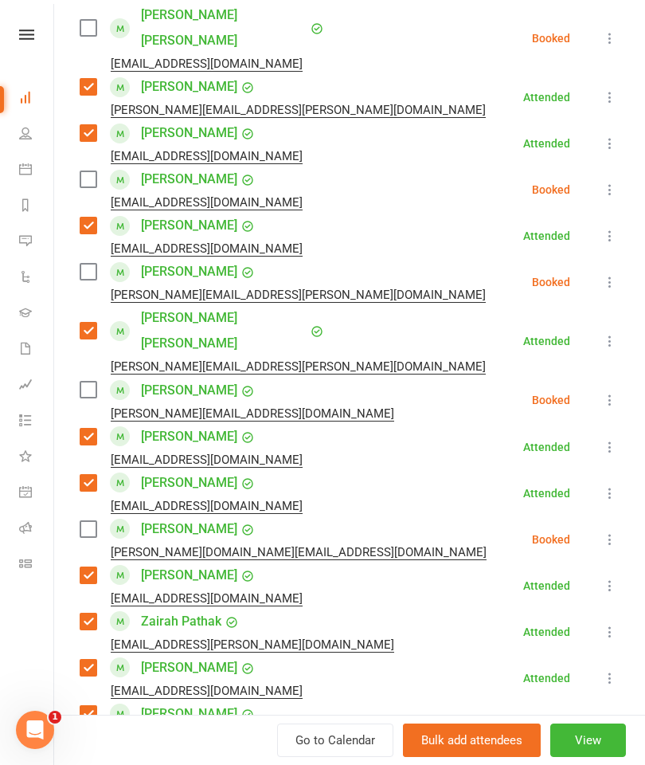
click at [96, 382] on label at bounding box center [88, 390] width 16 height 16
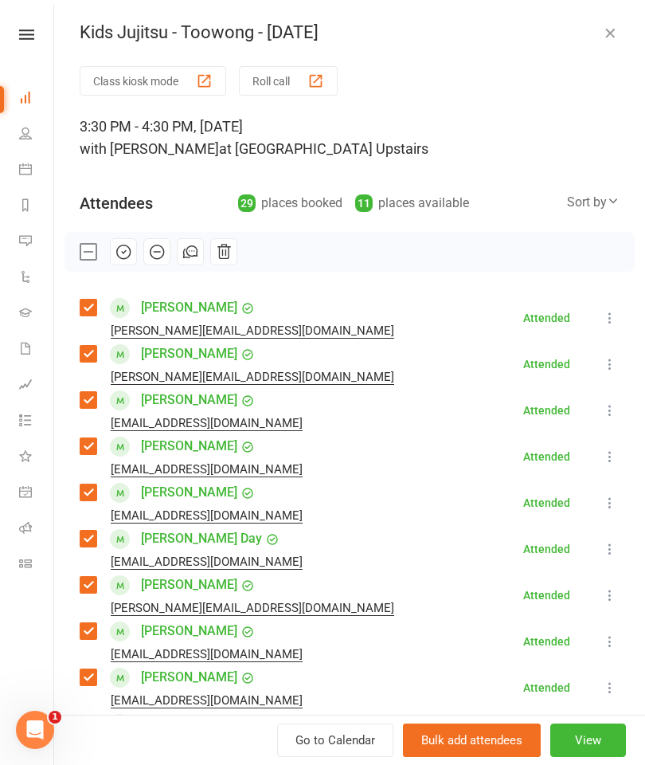
scroll to position [0, 0]
click at [436, 487] on li "[PERSON_NAME] [EMAIL_ADDRESS][DOMAIN_NAME] Attended More info Remove [PERSON_NA…" at bounding box center [350, 503] width 540 height 46
click at [113, 256] on button "button" at bounding box center [123, 251] width 27 height 27
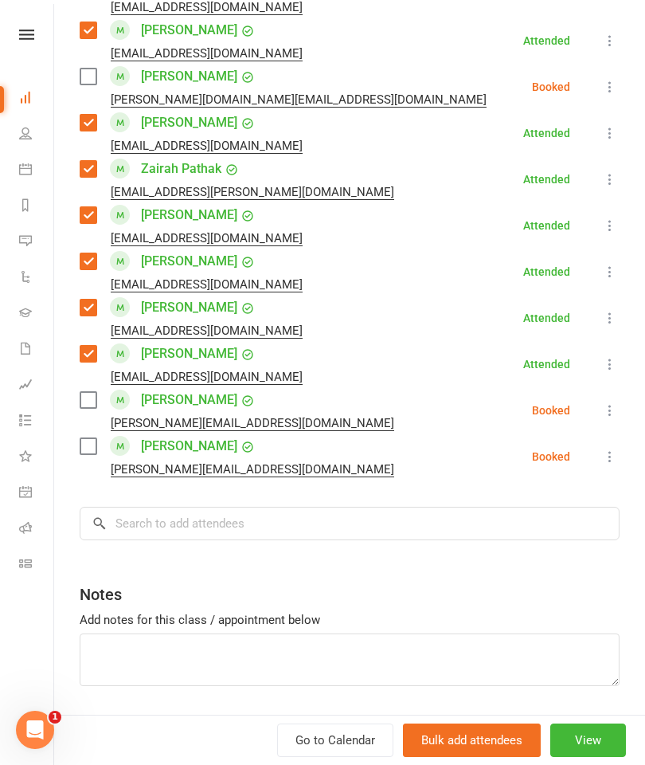
scroll to position [1207, 0]
click at [454, 507] on input "search" at bounding box center [350, 523] width 540 height 33
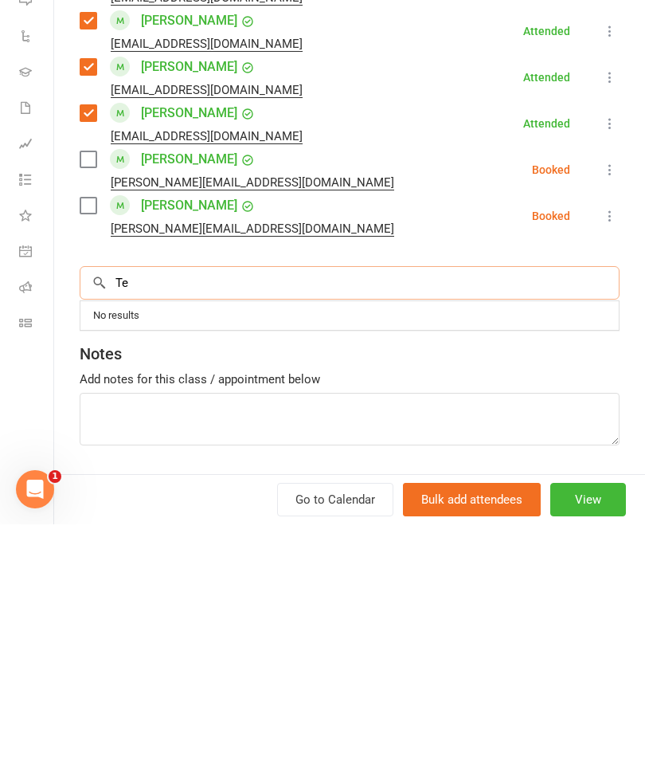
type input "T"
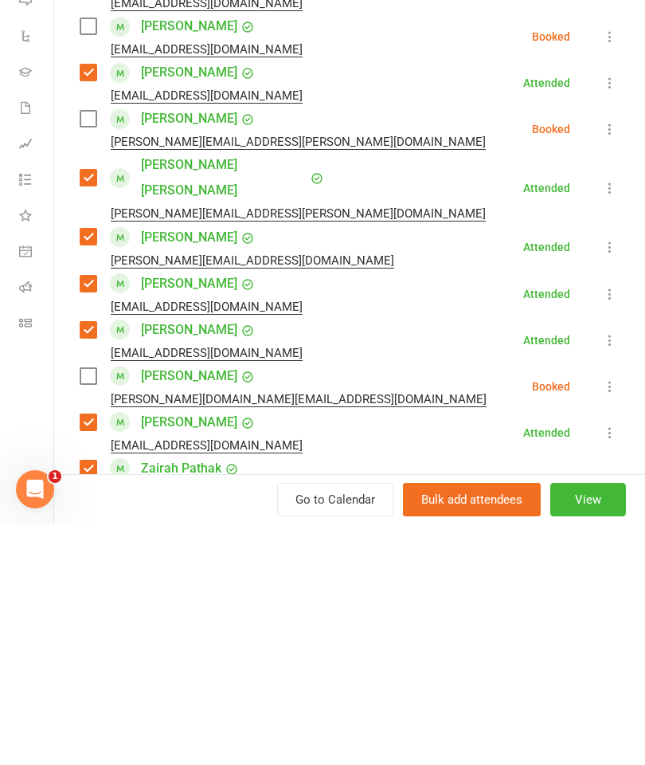
scroll to position [668, 0]
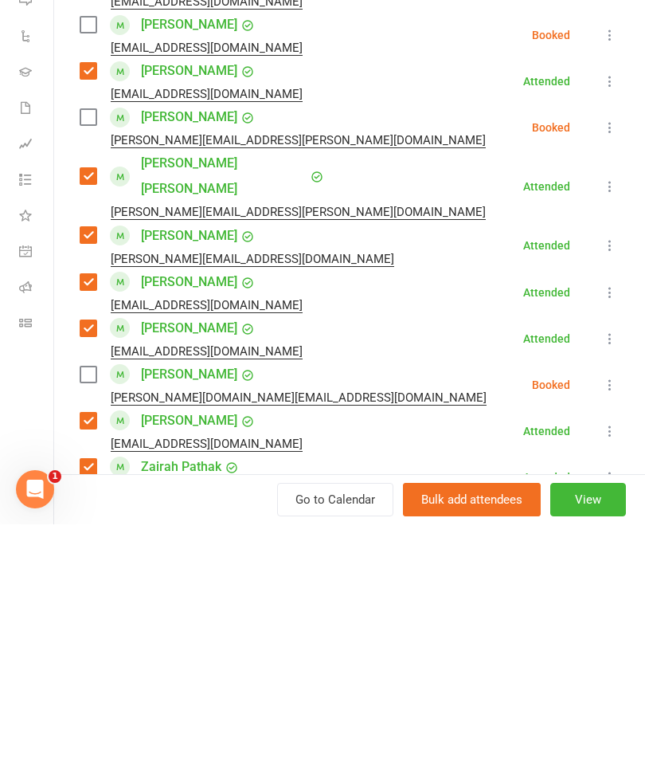
click at [100, 602] on div "Angus Moore [DOMAIN_NAME][EMAIL_ADDRESS][DOMAIN_NAME]" at bounding box center [286, 625] width 413 height 46
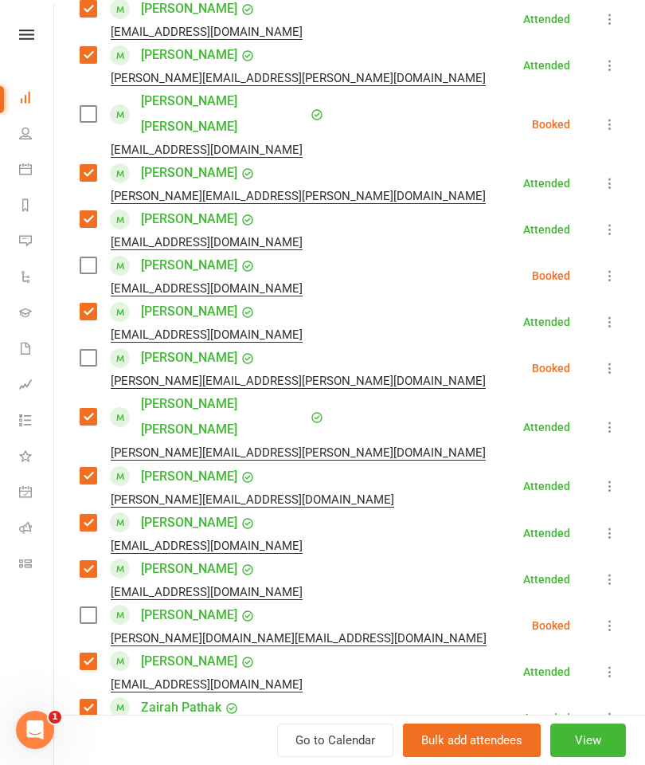
click at [95, 607] on label at bounding box center [88, 615] width 16 height 16
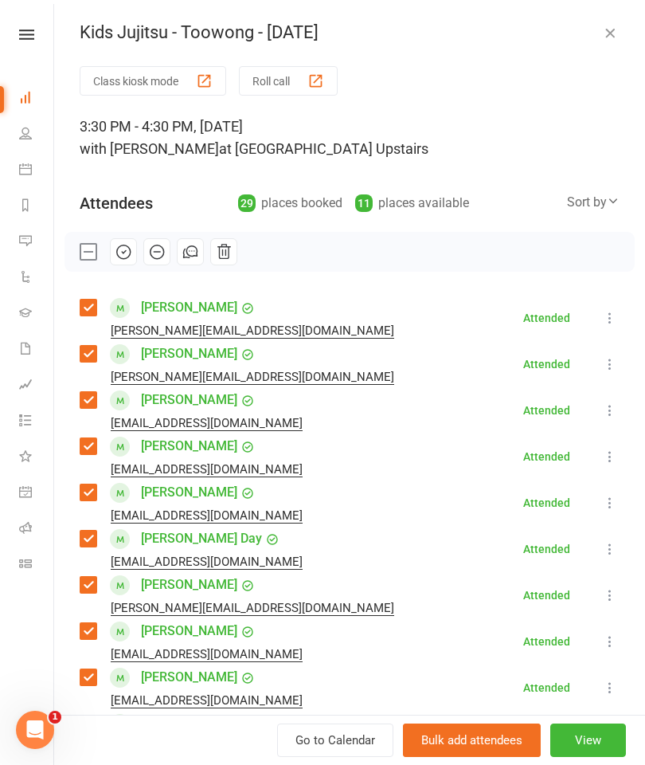
scroll to position [0, 0]
click at [126, 257] on icon "button" at bounding box center [124, 252] width 18 height 18
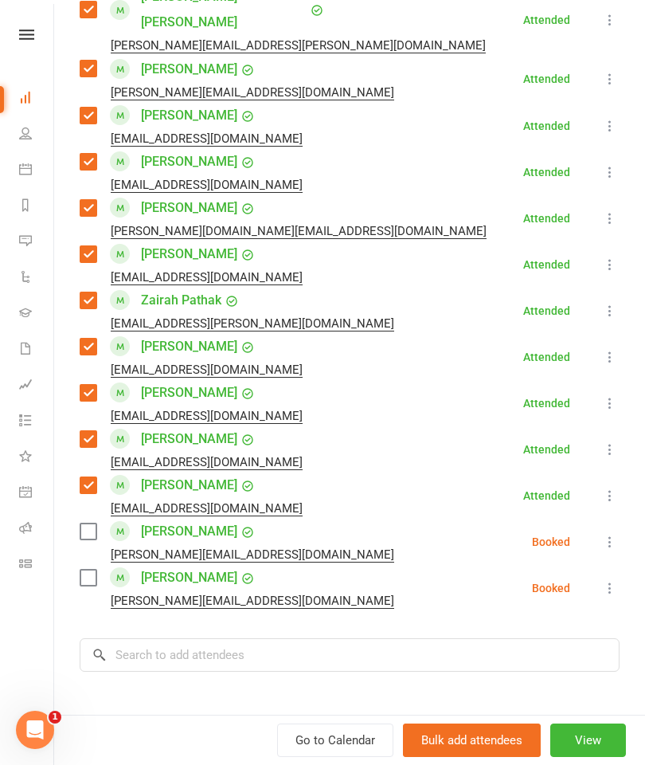
scroll to position [1083, 0]
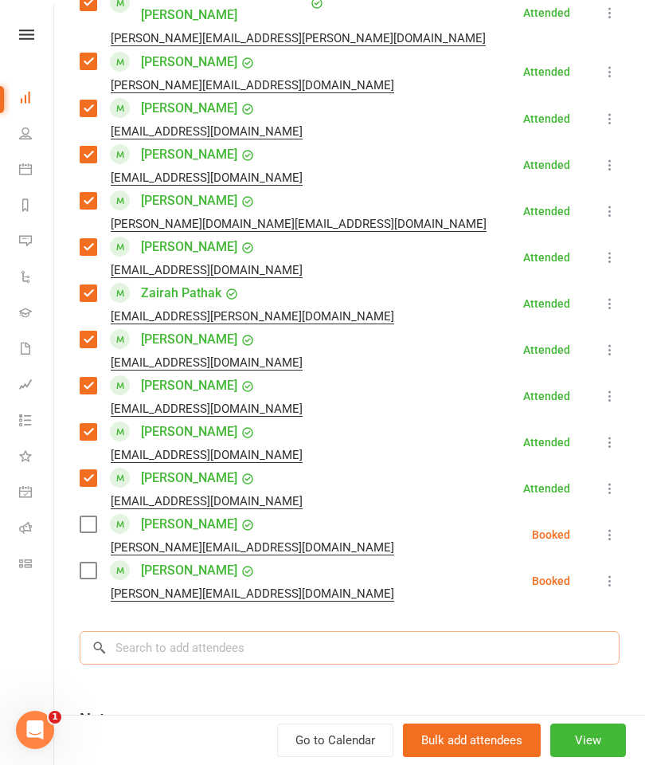
click at [331, 631] on input "search" at bounding box center [350, 647] width 540 height 33
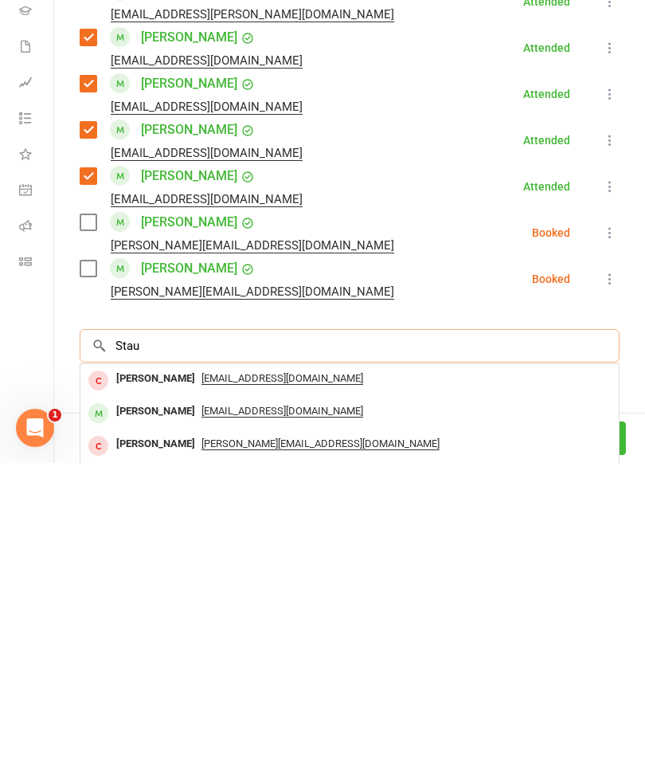
type input "Stau"
click at [173, 702] on div "[PERSON_NAME]" at bounding box center [156, 713] width 92 height 23
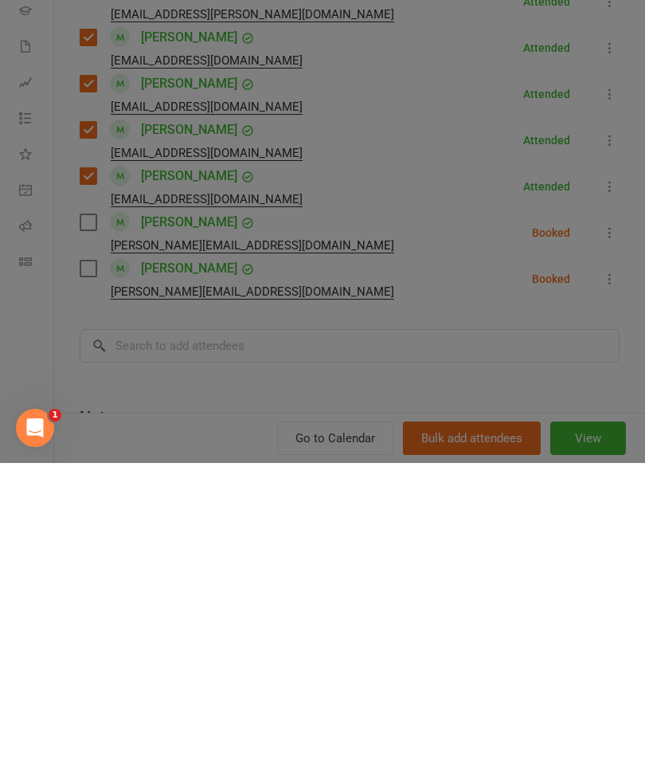
scroll to position [2007, 0]
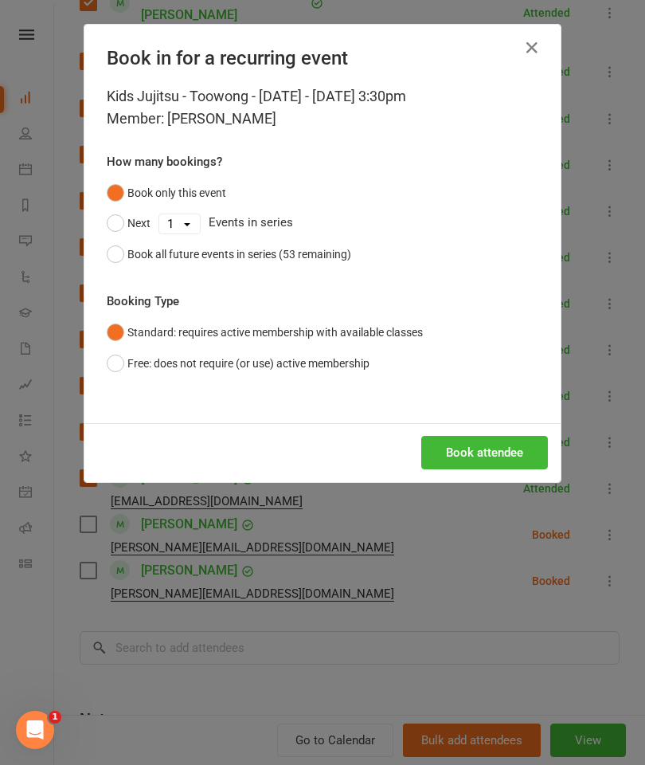
click at [514, 448] on button "Book attendee" at bounding box center [484, 452] width 127 height 33
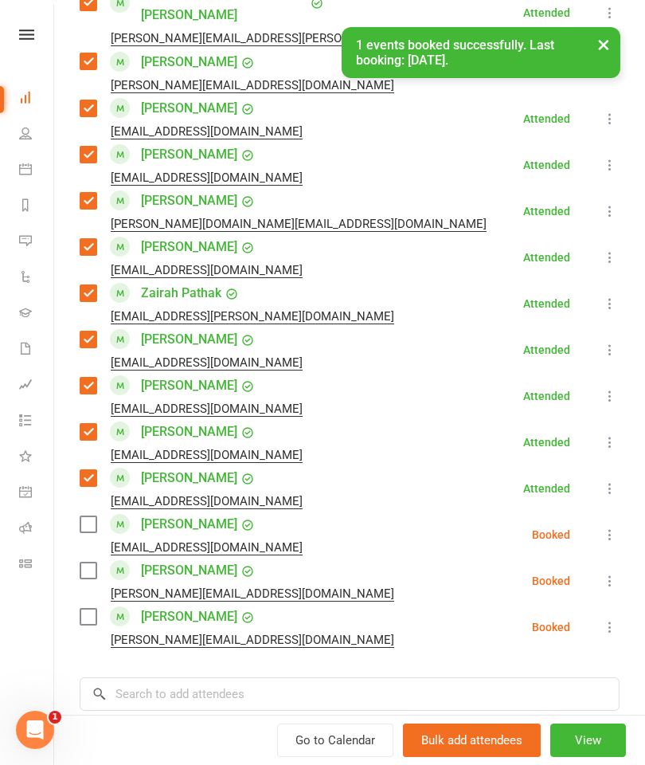
click at [96, 516] on label at bounding box center [88, 524] width 16 height 16
click at [324, 677] on input "search" at bounding box center [350, 693] width 540 height 33
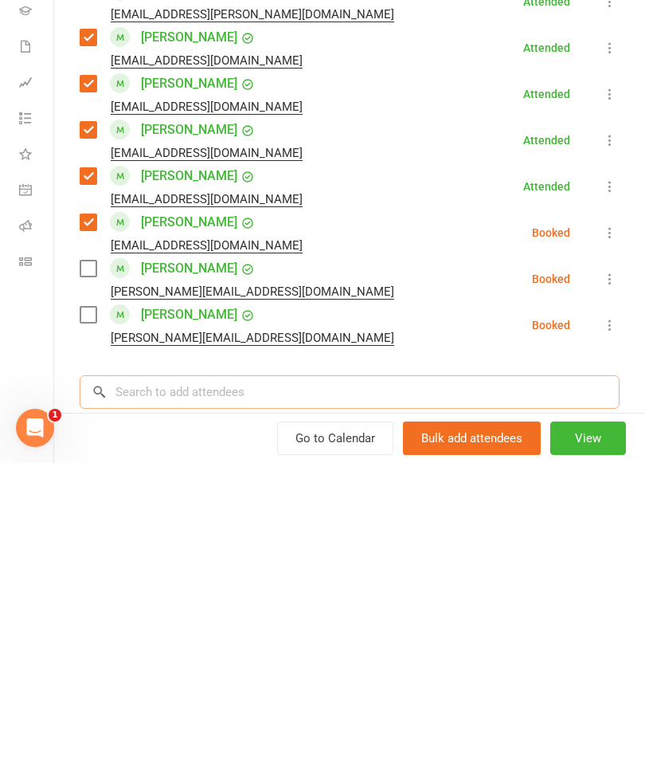
scroll to position [2116, 0]
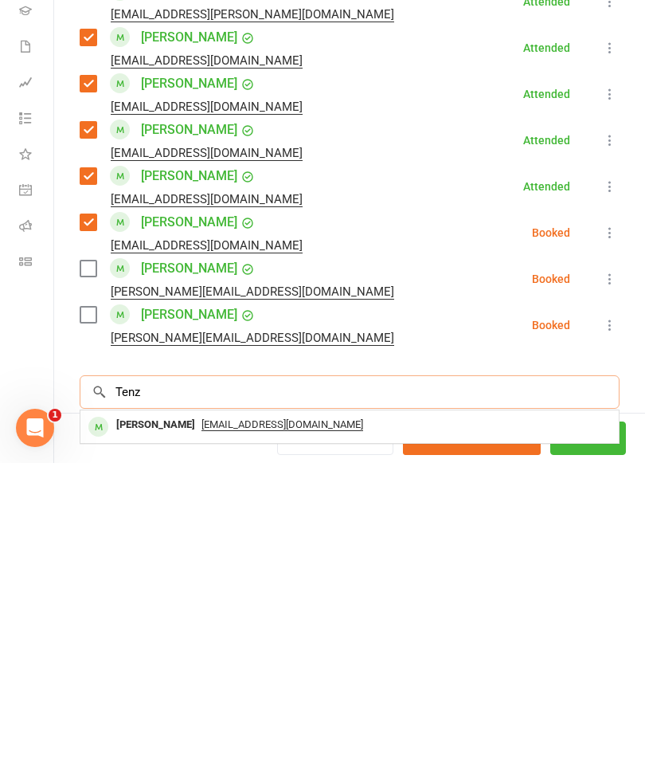
type input "Tenz"
click at [160, 715] on div "[PERSON_NAME]" at bounding box center [156, 726] width 92 height 23
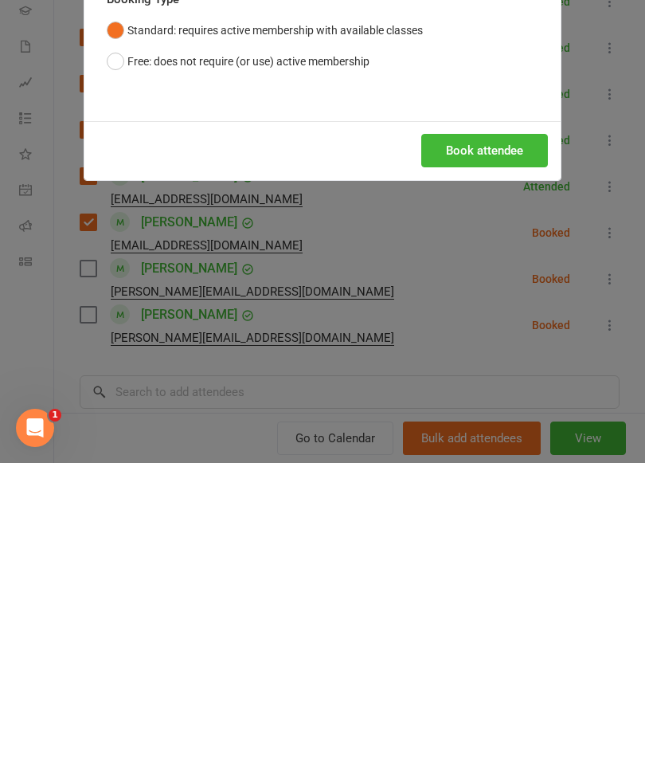
scroll to position [2154, 0]
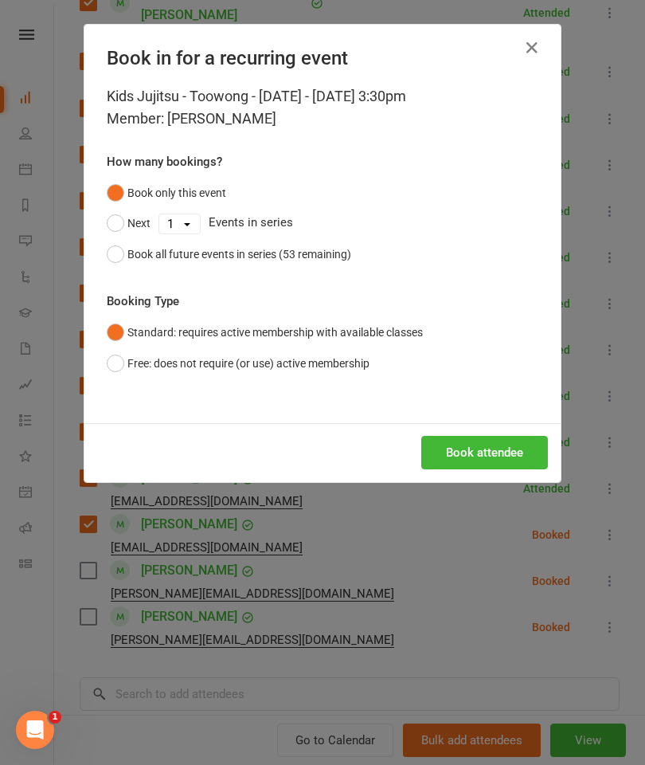
click at [519, 68] on h4 "Book in for a recurring event" at bounding box center [323, 58] width 432 height 22
click at [523, 60] on button "button" at bounding box center [531, 47] width 25 height 25
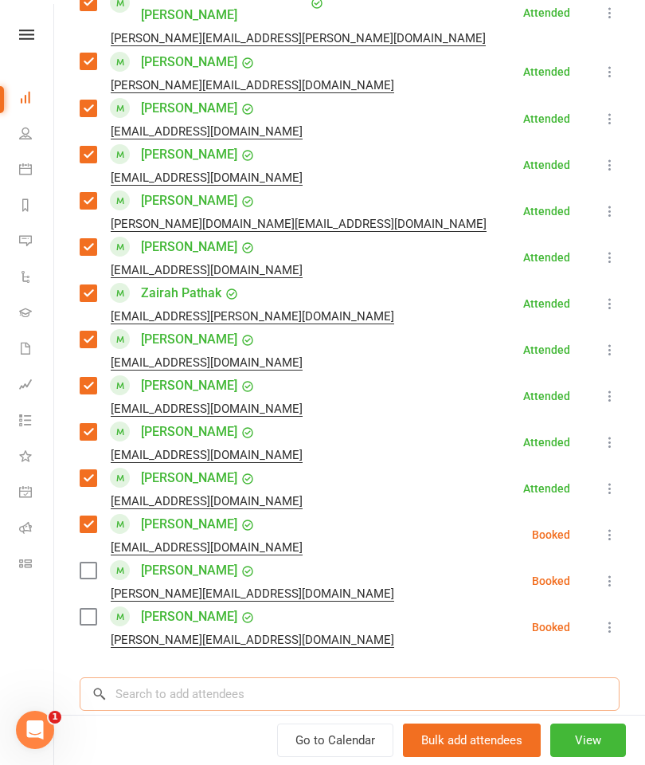
click at [409, 677] on input "search" at bounding box center [350, 693] width 540 height 33
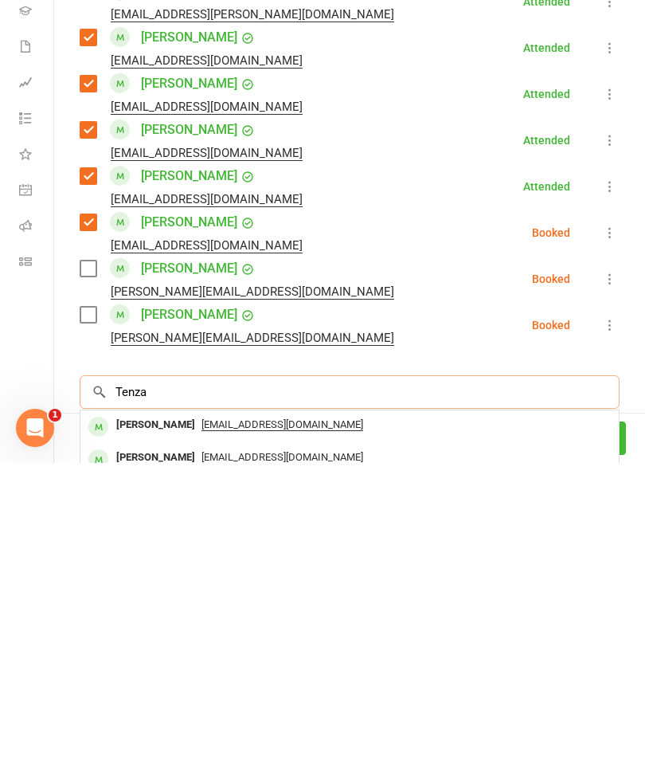
type input "Tenza"
click at [159, 715] on div "[PERSON_NAME]" at bounding box center [156, 726] width 92 height 23
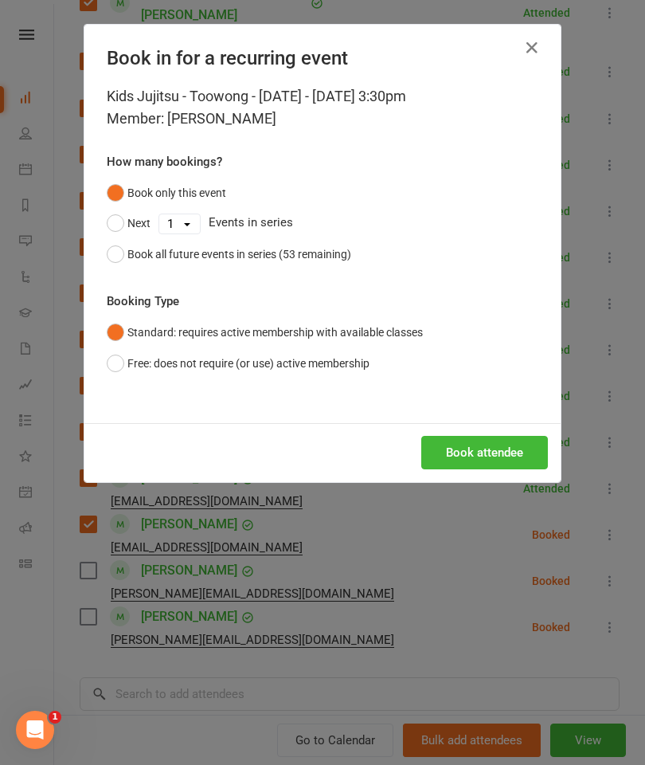
click at [293, 260] on div "Book all future events in series (53 remaining)" at bounding box center [239, 254] width 224 height 18
click at [504, 454] on button "Book attendee" at bounding box center [484, 452] width 127 height 33
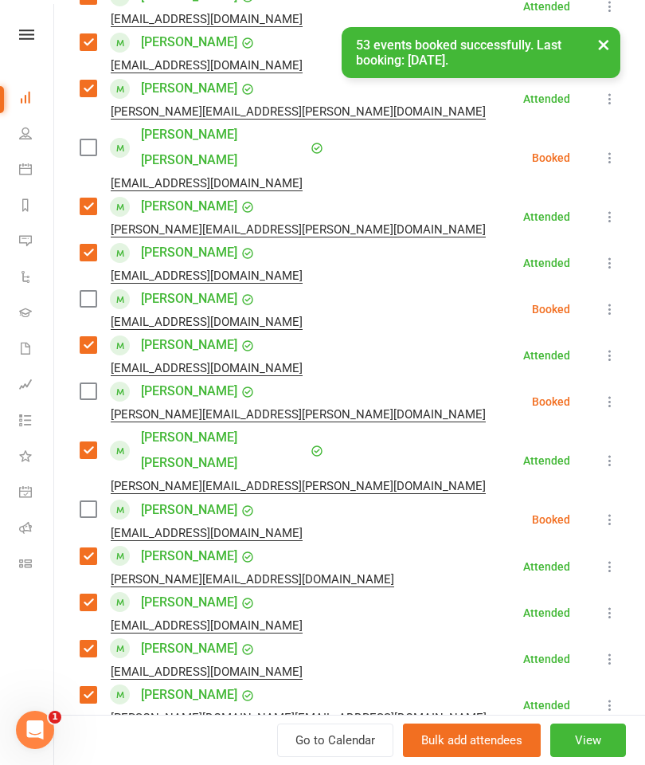
scroll to position [637, 0]
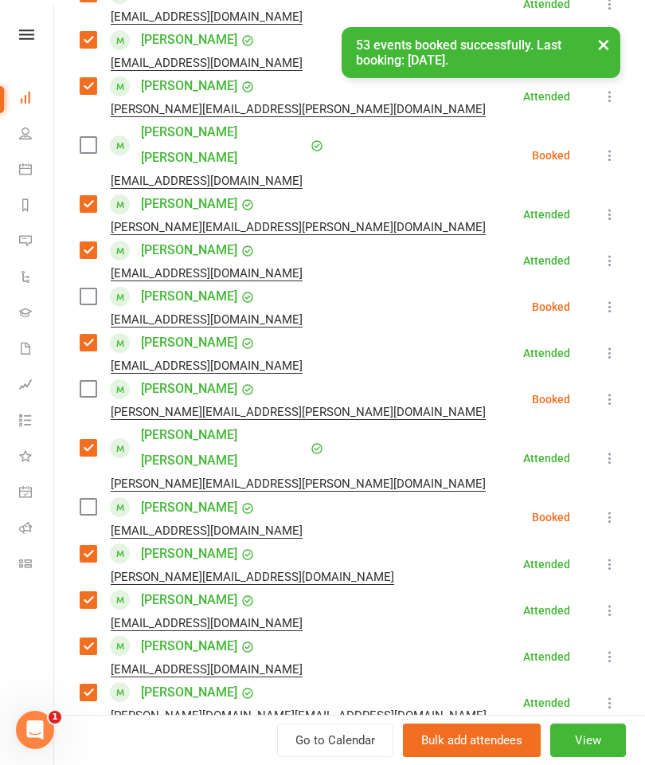
click at [88, 499] on label at bounding box center [88, 507] width 16 height 16
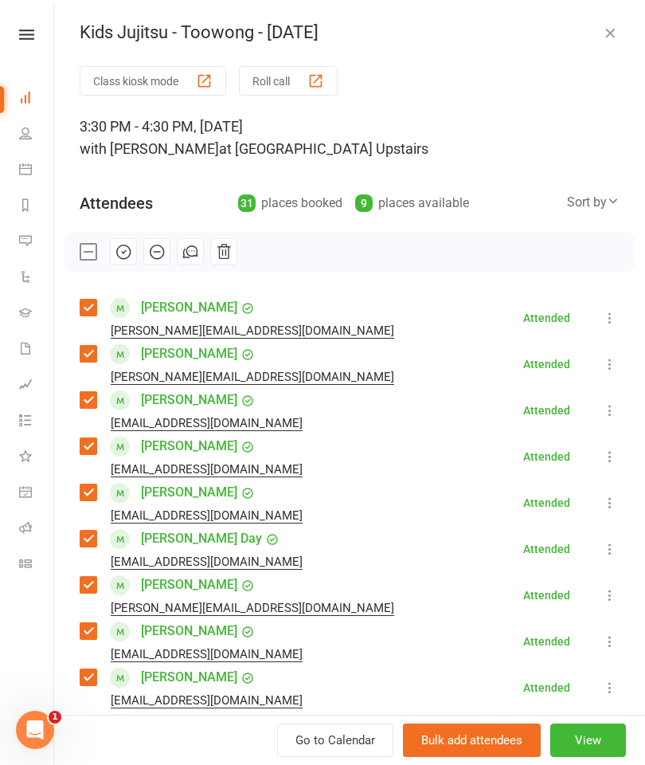
scroll to position [0, 0]
click at [129, 253] on icon "button" at bounding box center [124, 252] width 18 height 18
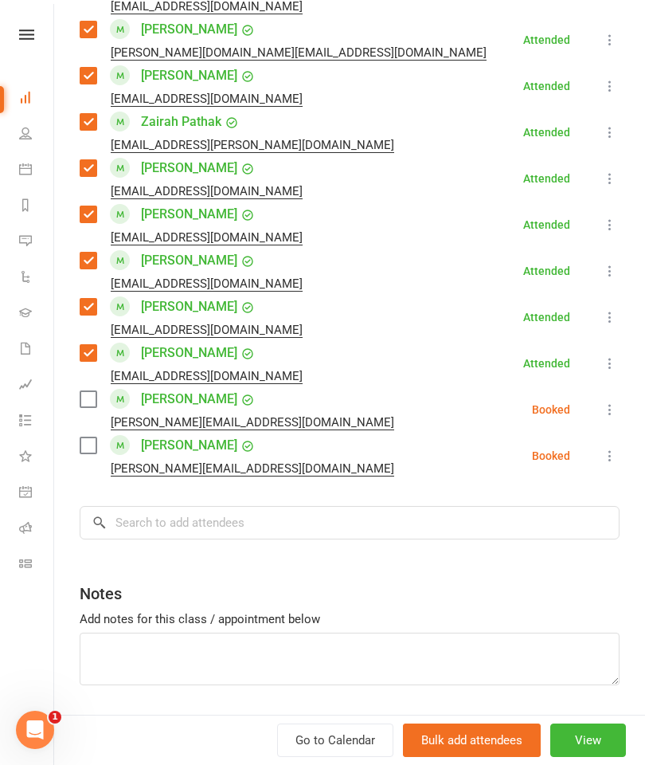
scroll to position [1299, 0]
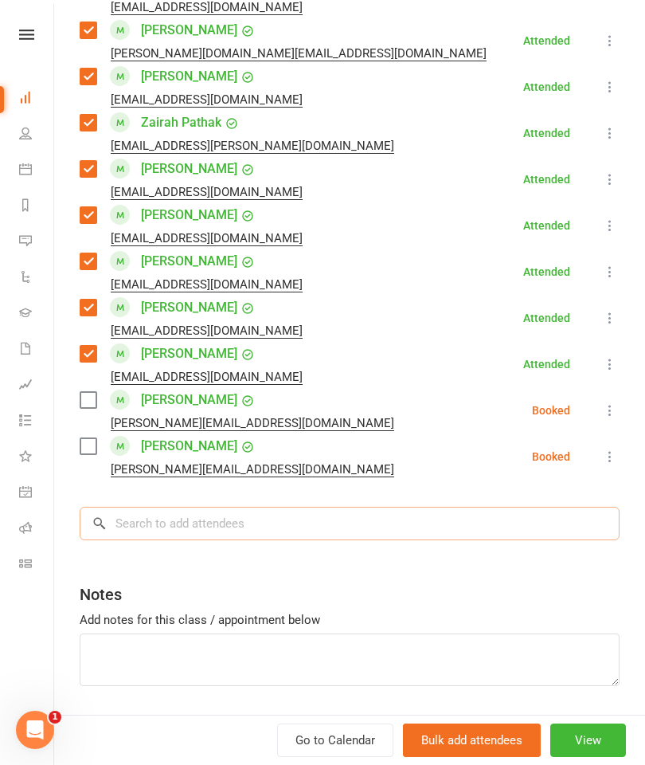
click at [548, 507] on input "search" at bounding box center [350, 523] width 540 height 33
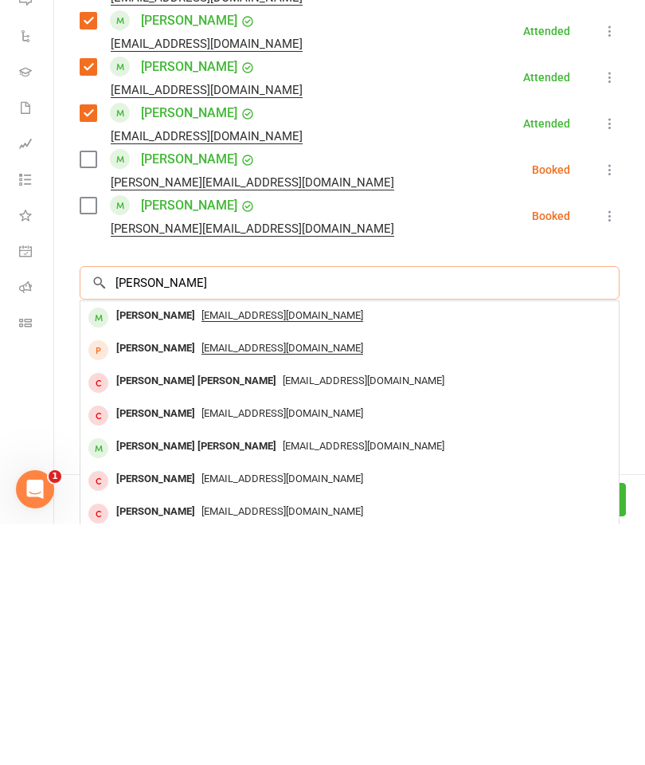
type input "[PERSON_NAME]"
click at [131, 545] on div "[PERSON_NAME]" at bounding box center [156, 556] width 92 height 23
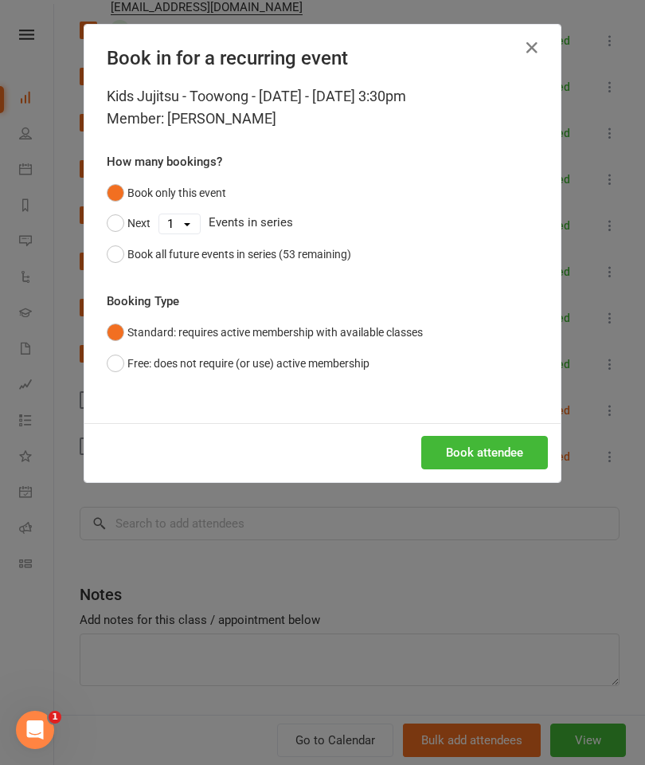
click at [516, 454] on button "Book attendee" at bounding box center [484, 452] width 127 height 33
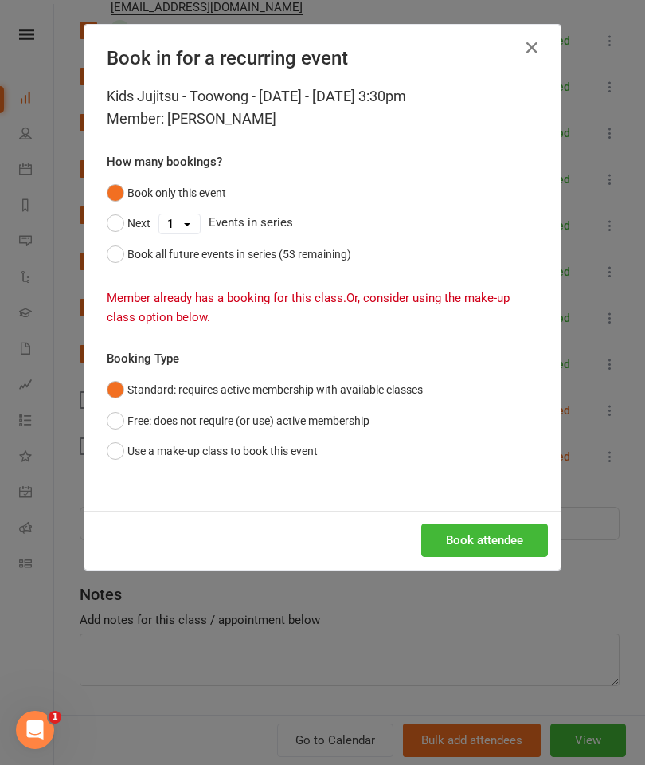
click at [276, 455] on button "Use a make-up class to book this event" at bounding box center [212, 451] width 211 height 30
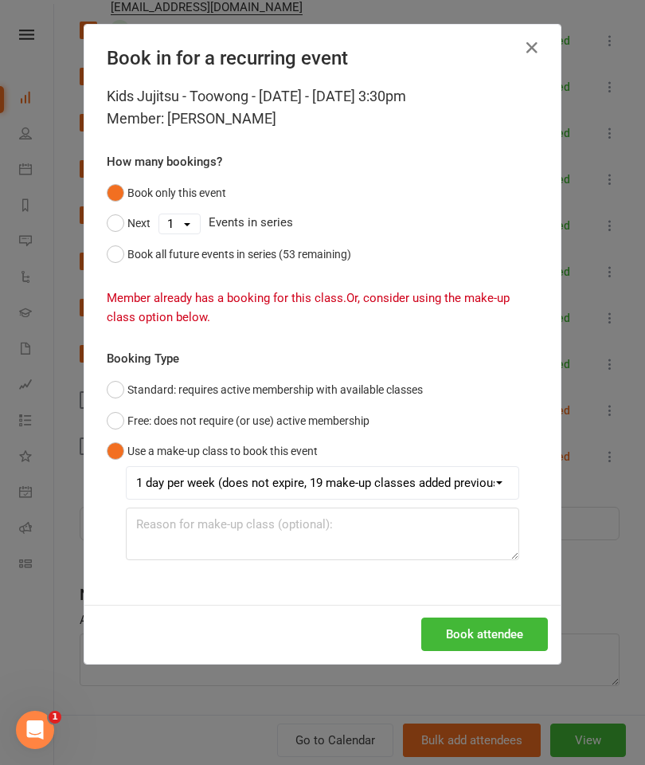
click at [513, 626] on button "Book attendee" at bounding box center [484, 633] width 127 height 33
click at [561, 41] on div "Book in for a recurring event Kids Jujitsu - Toowong - [DATE] - [DATE] 3:30pm M…" at bounding box center [323, 344] width 478 height 640
click at [521, 59] on button "button" at bounding box center [531, 47] width 25 height 25
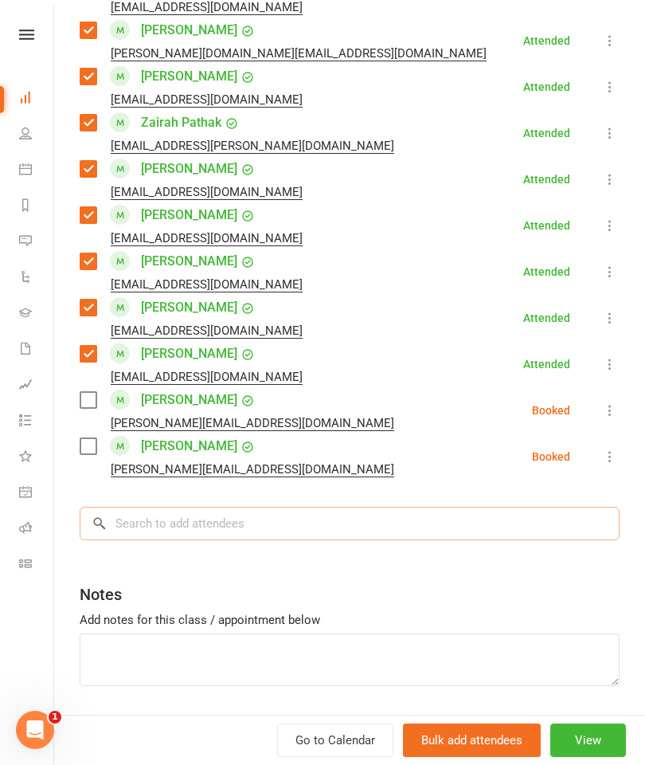
click at [542, 507] on input "search" at bounding box center [350, 523] width 540 height 33
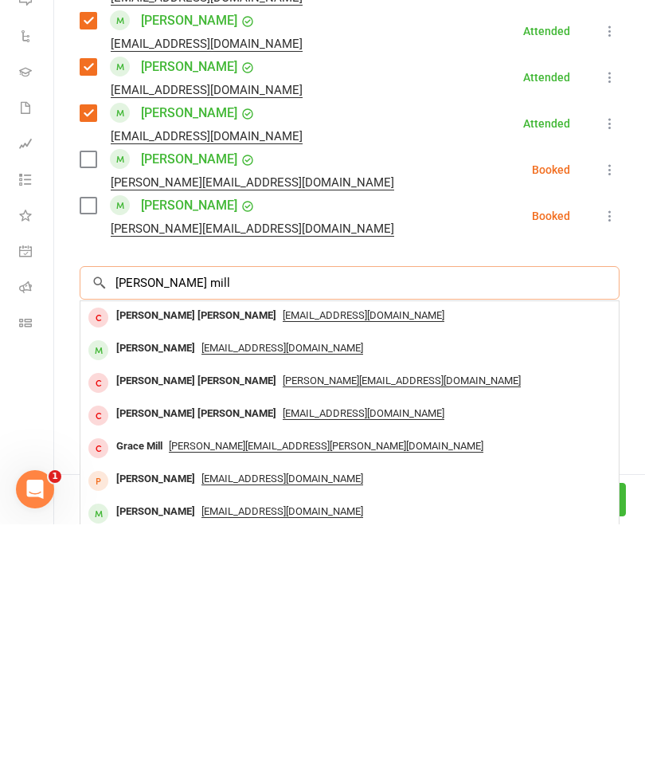
type input "[PERSON_NAME] mill"
click at [143, 545] on div "[PERSON_NAME] [PERSON_NAME]" at bounding box center [196, 556] width 173 height 23
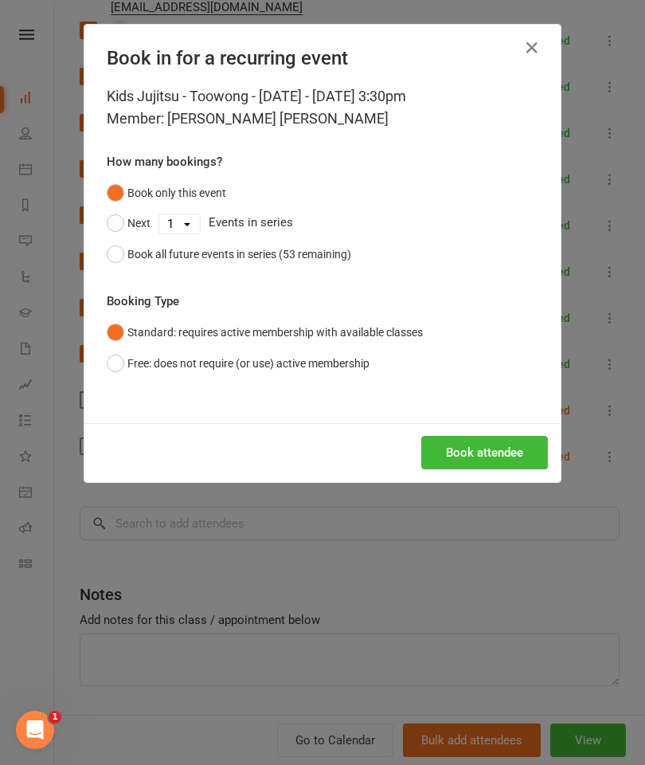
click at [505, 452] on button "Book attendee" at bounding box center [484, 452] width 127 height 33
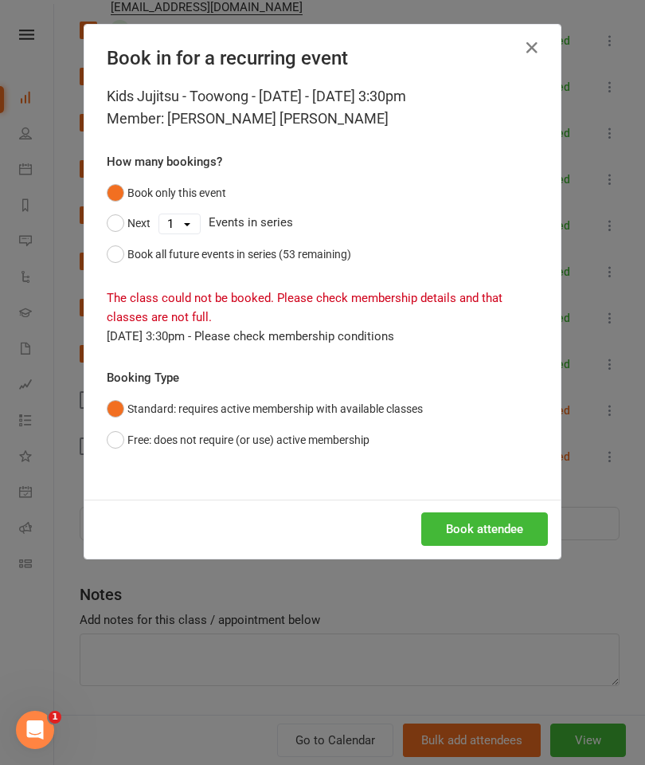
click at [370, 439] on button "Free: does not require (or use) active membership" at bounding box center [238, 440] width 263 height 30
click at [519, 518] on button "Book attendee" at bounding box center [484, 528] width 127 height 33
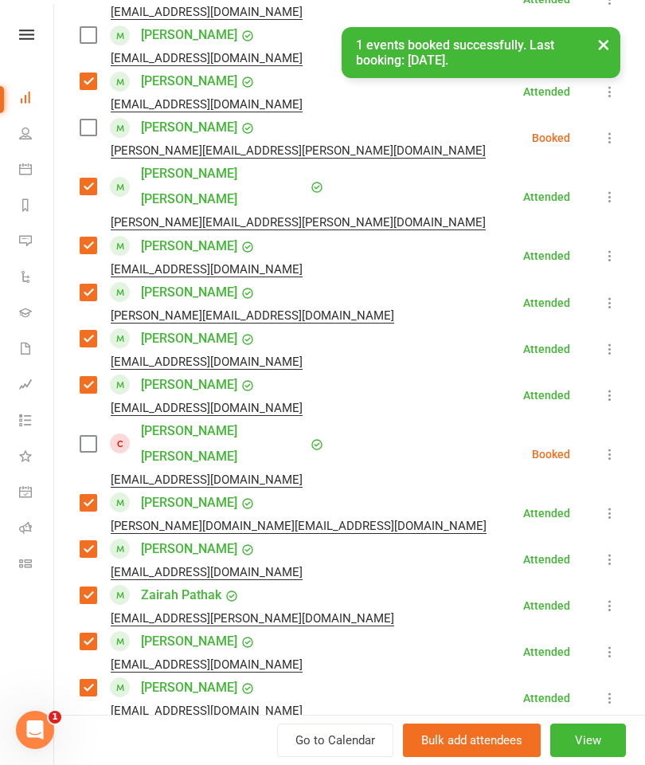
click at [96, 436] on label at bounding box center [88, 444] width 16 height 16
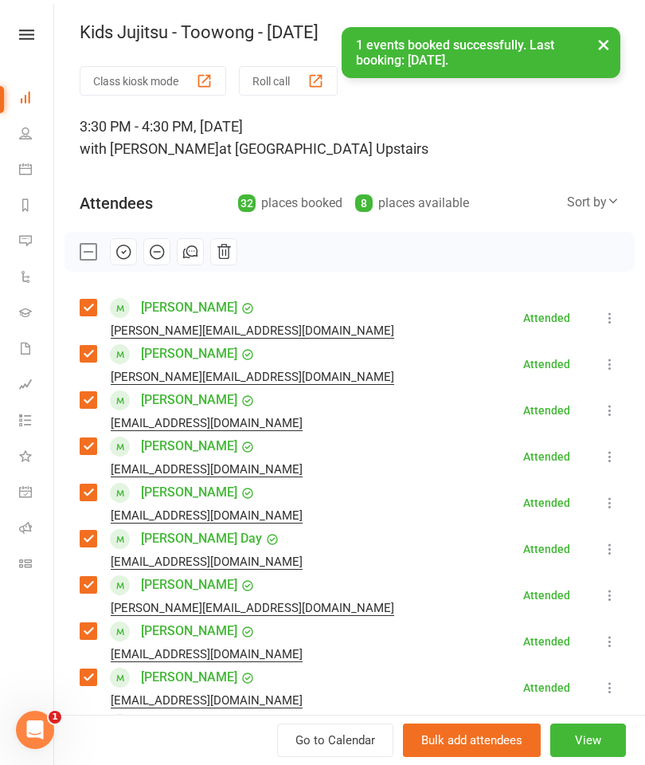
scroll to position [0, 0]
click at [125, 257] on icon "button" at bounding box center [124, 252] width 18 height 18
